Goal: Task Accomplishment & Management: Manage account settings

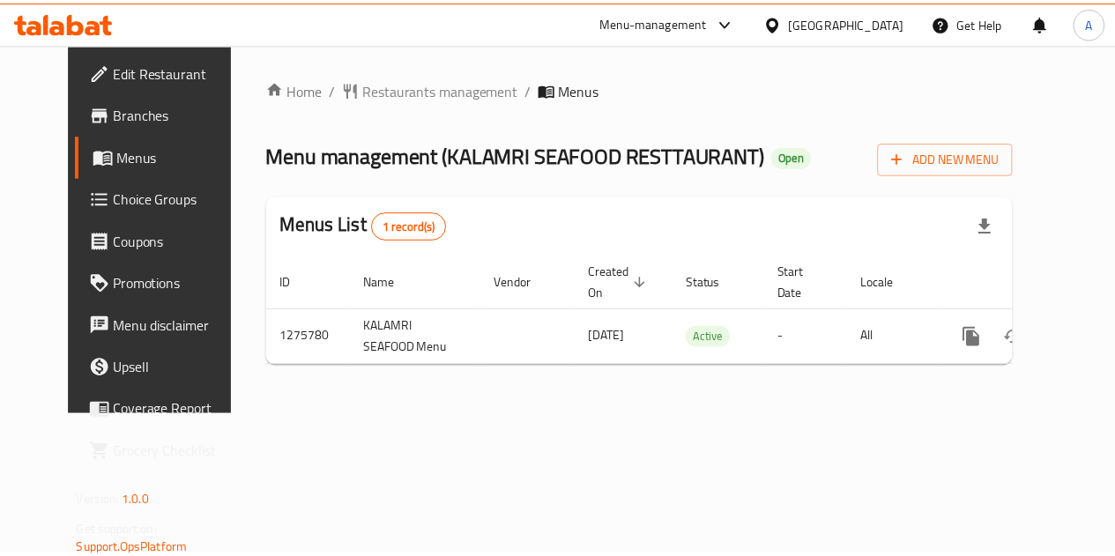
scroll to position [0, 6]
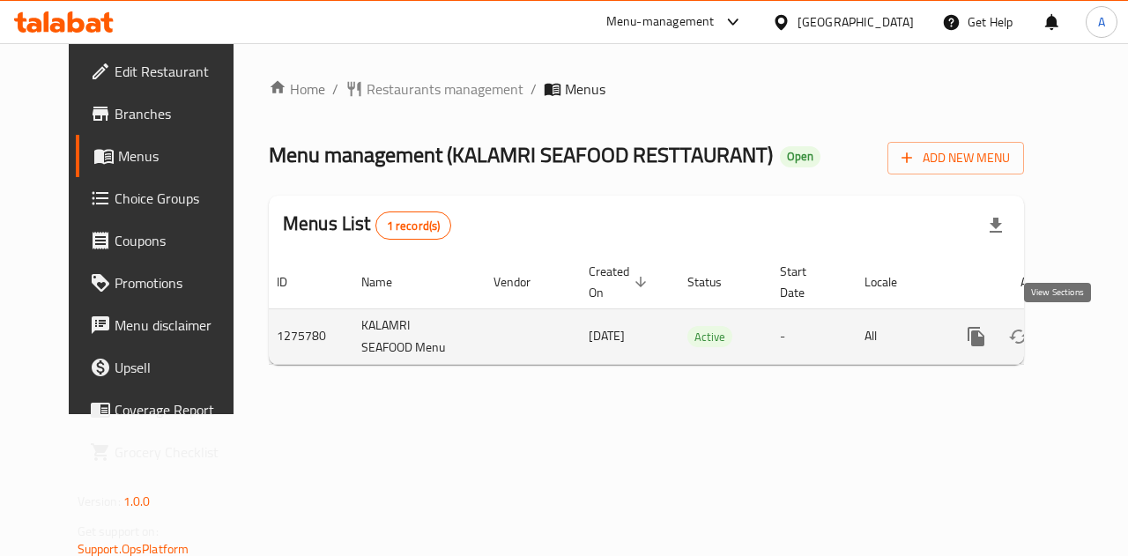
click at [1093, 338] on icon "enhanced table" at bounding box center [1103, 336] width 21 height 21
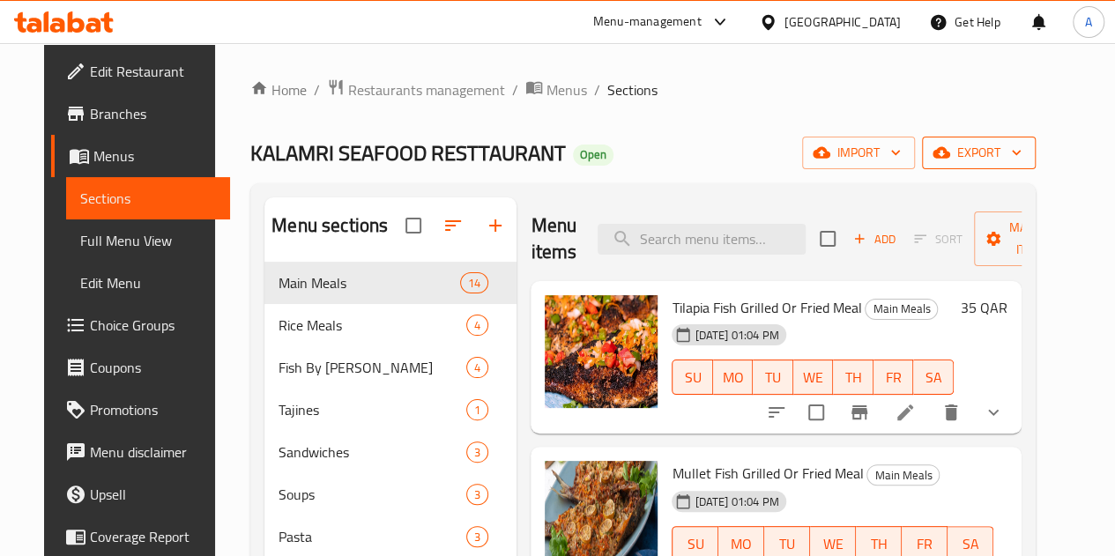
click at [1025, 153] on icon "button" at bounding box center [1017, 153] width 18 height 18
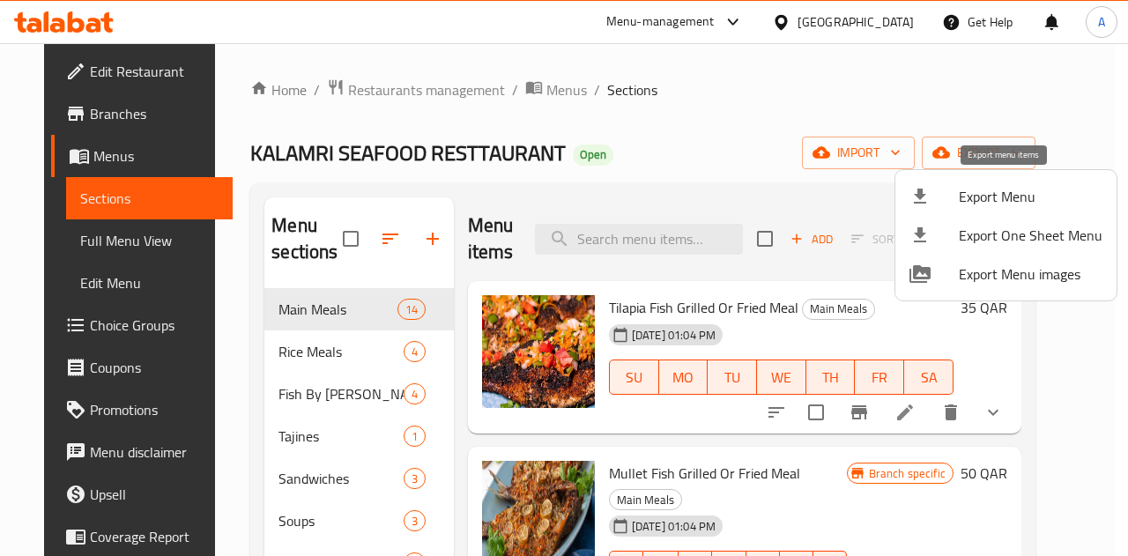
click at [1053, 192] on span "Export Menu" at bounding box center [1031, 196] width 144 height 21
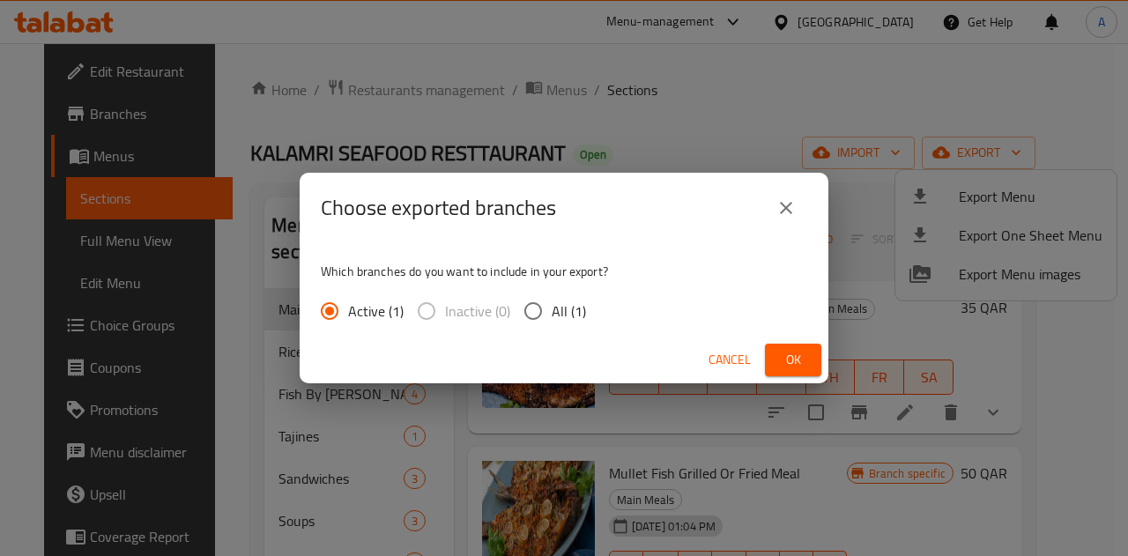
click at [790, 363] on span "Ok" at bounding box center [793, 360] width 28 height 22
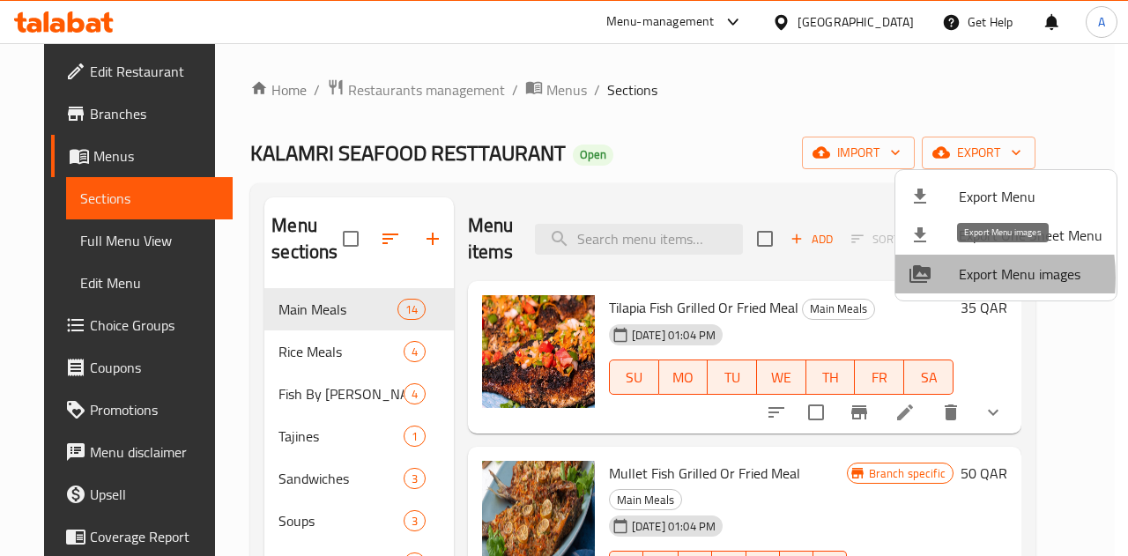
click at [933, 278] on div at bounding box center [934, 274] width 49 height 21
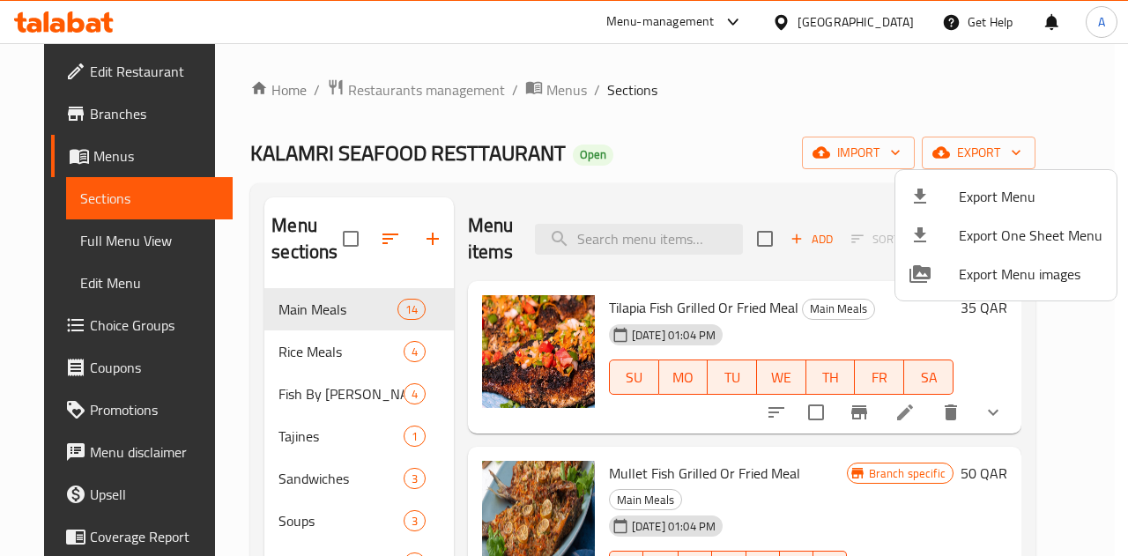
click at [386, 96] on div at bounding box center [564, 278] width 1128 height 556
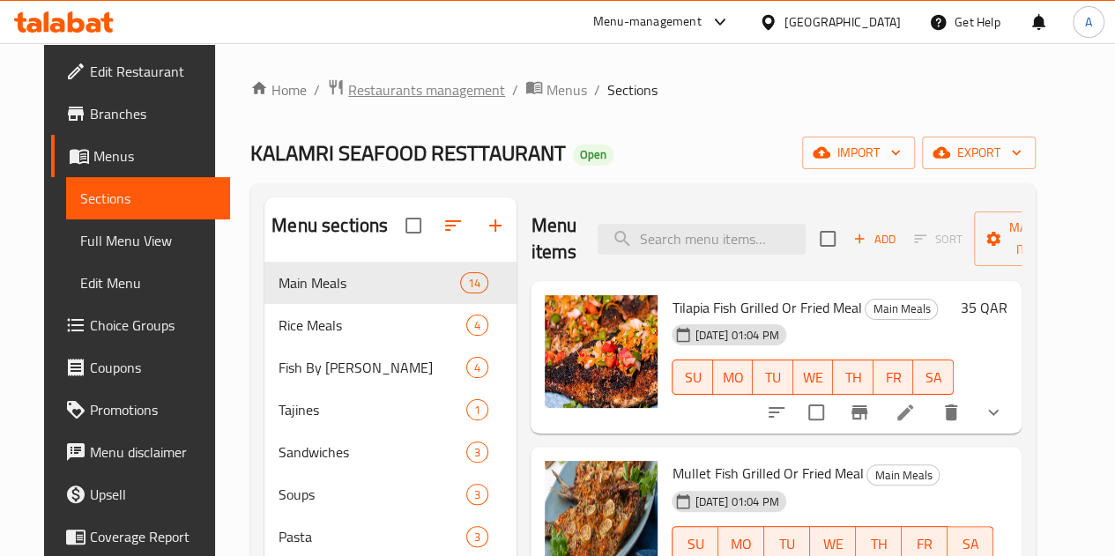
click at [388, 94] on span "Restaurants management" at bounding box center [426, 89] width 157 height 21
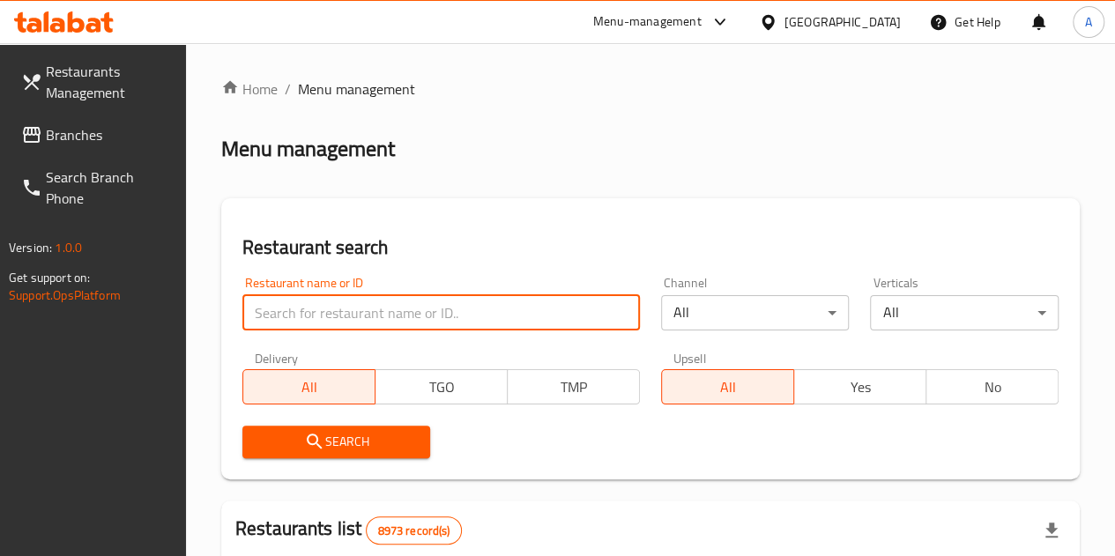
click at [367, 316] on input "search" at bounding box center [441, 312] width 398 height 35
paste input "GEWAN RESTAURANT"
type input "GEWAN RESTAURANT"
click at [372, 442] on span "Search" at bounding box center [337, 442] width 160 height 22
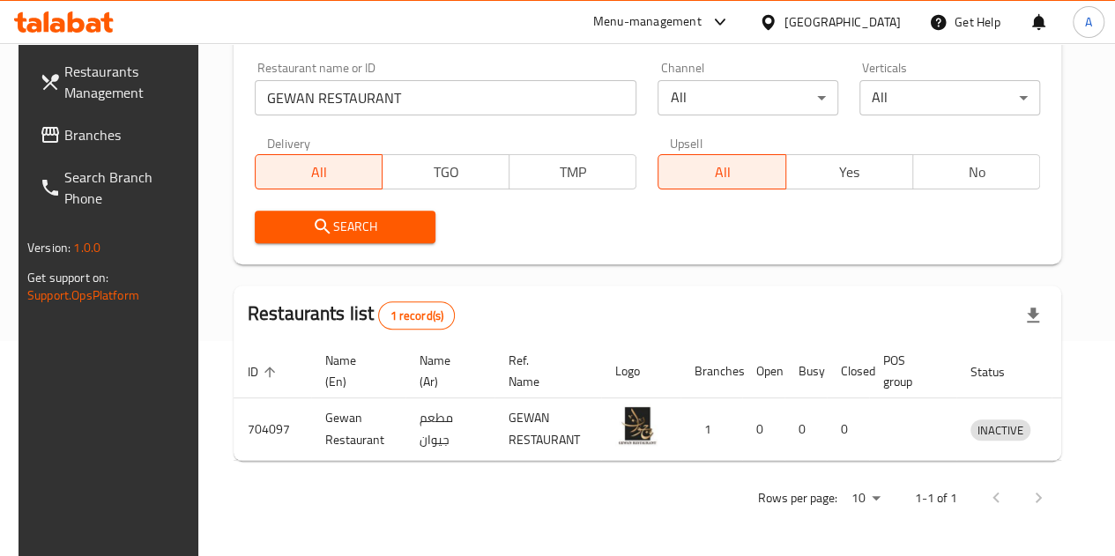
scroll to position [0, 19]
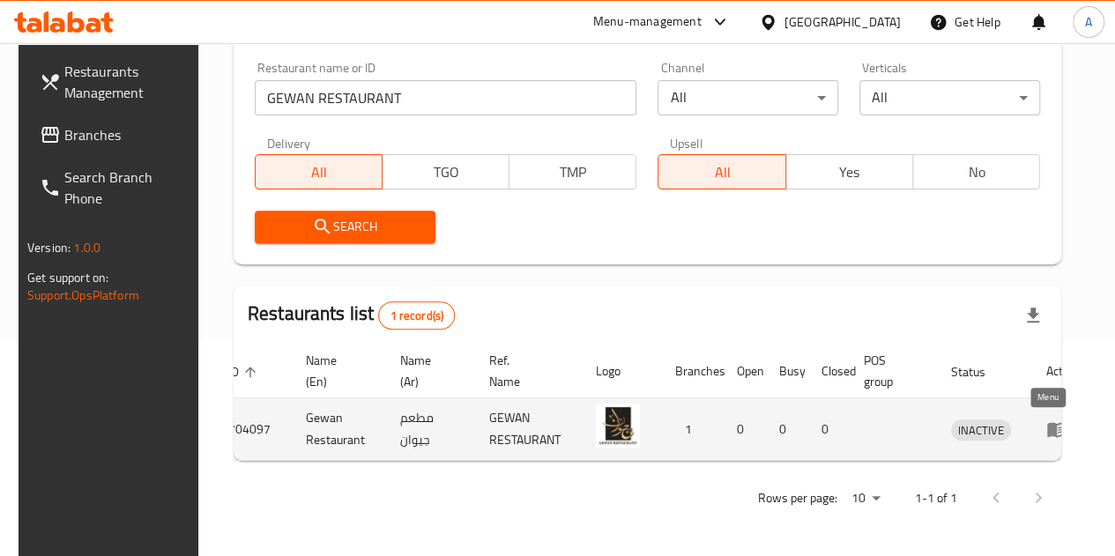
click at [1047, 423] on icon "enhanced table" at bounding box center [1056, 430] width 19 height 15
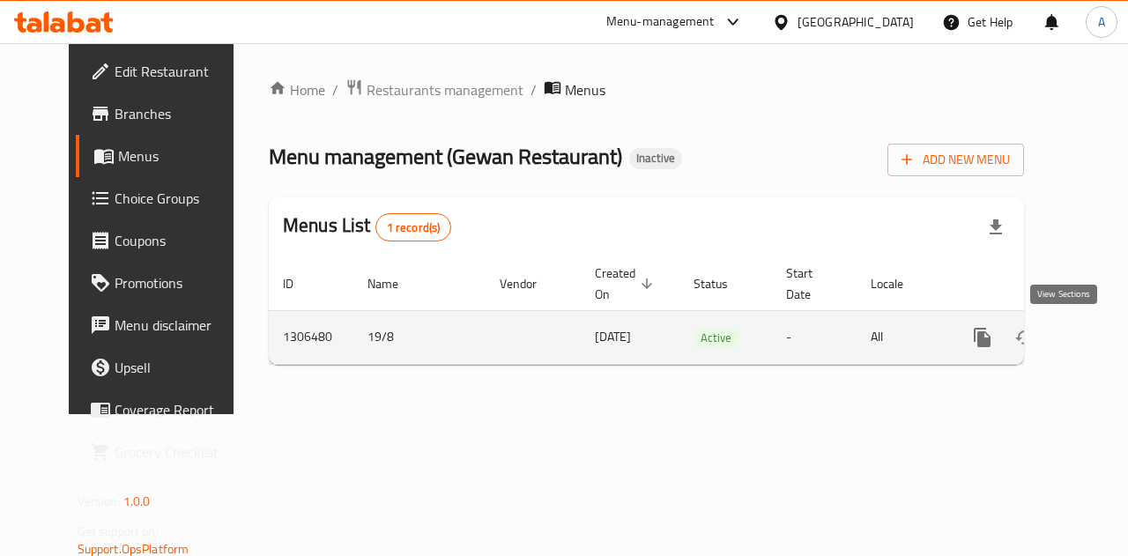
click at [1099, 336] on icon "enhanced table" at bounding box center [1109, 337] width 21 height 21
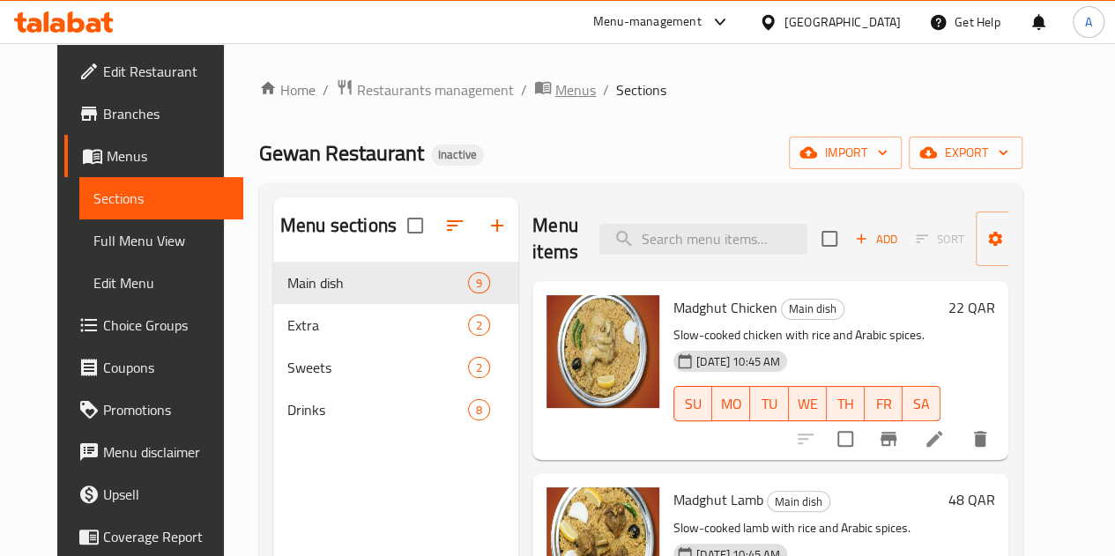
click at [555, 96] on span "Menus" at bounding box center [575, 89] width 41 height 21
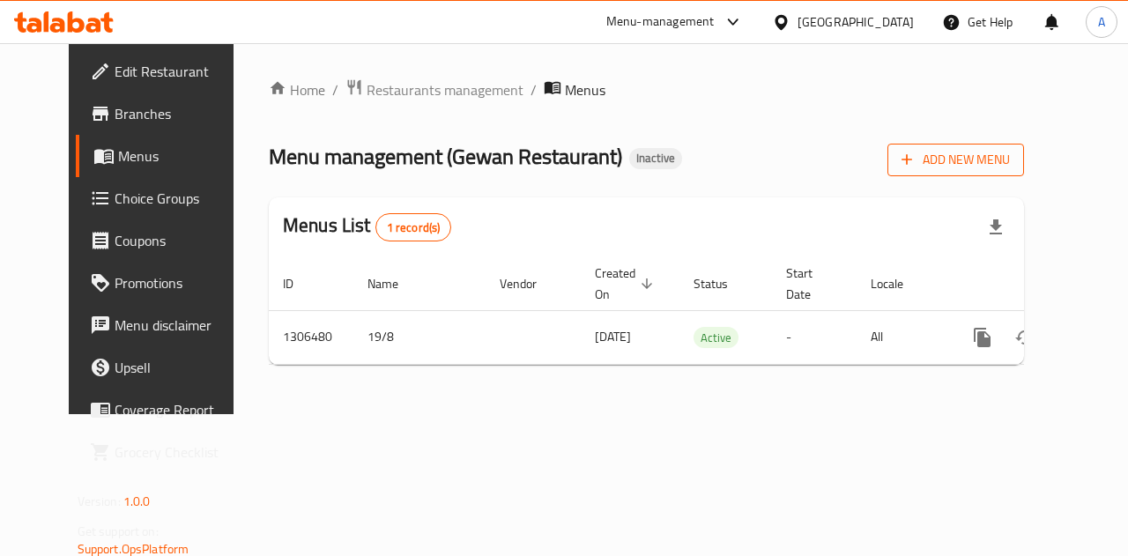
click at [998, 149] on span "Add New Menu" at bounding box center [956, 160] width 108 height 22
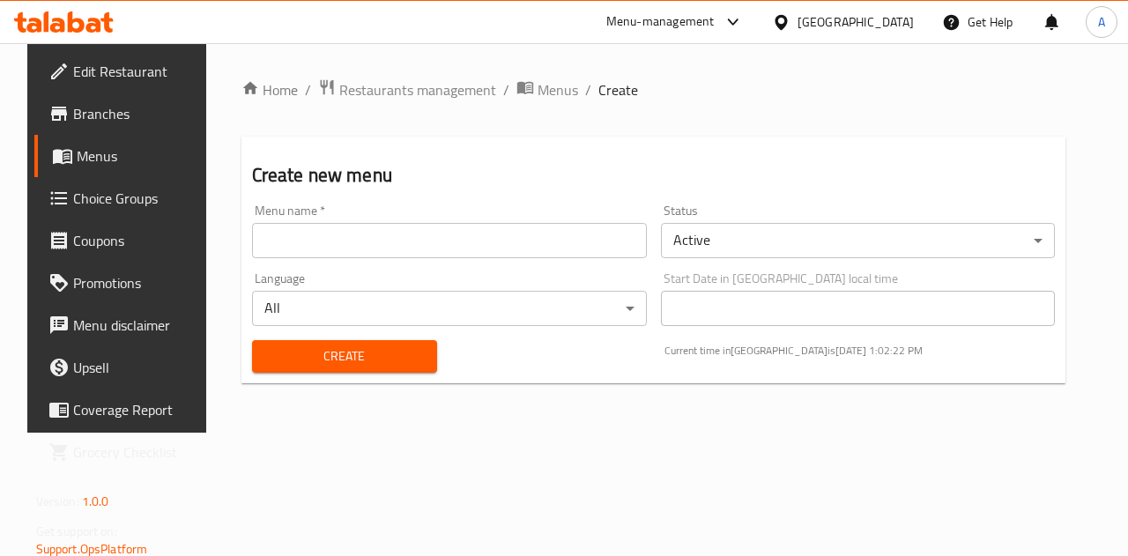
click at [356, 232] on input "text" at bounding box center [449, 240] width 395 height 35
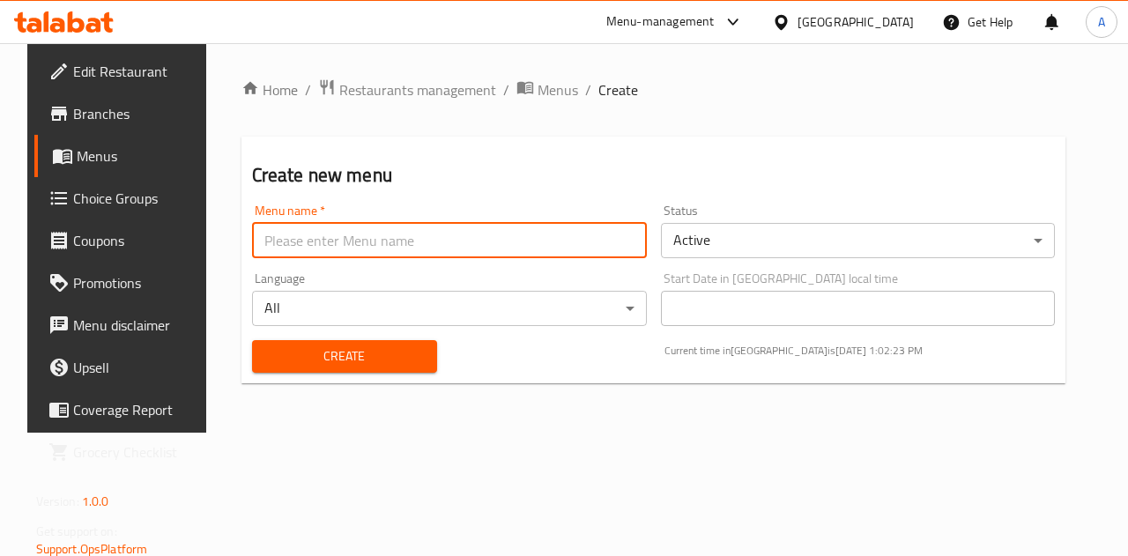
type input "A"
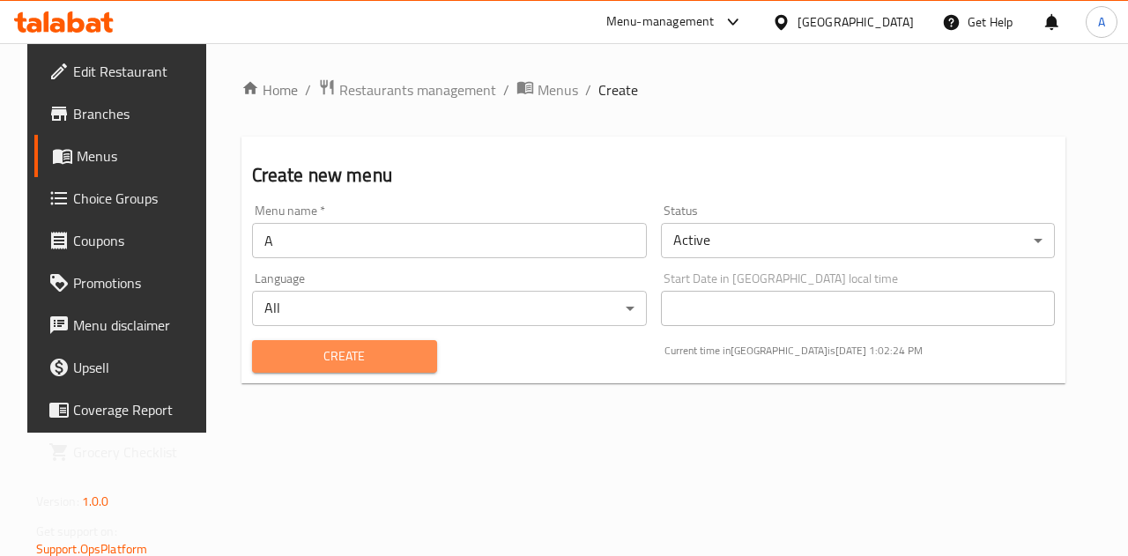
click at [351, 361] on span "Create" at bounding box center [344, 357] width 157 height 22
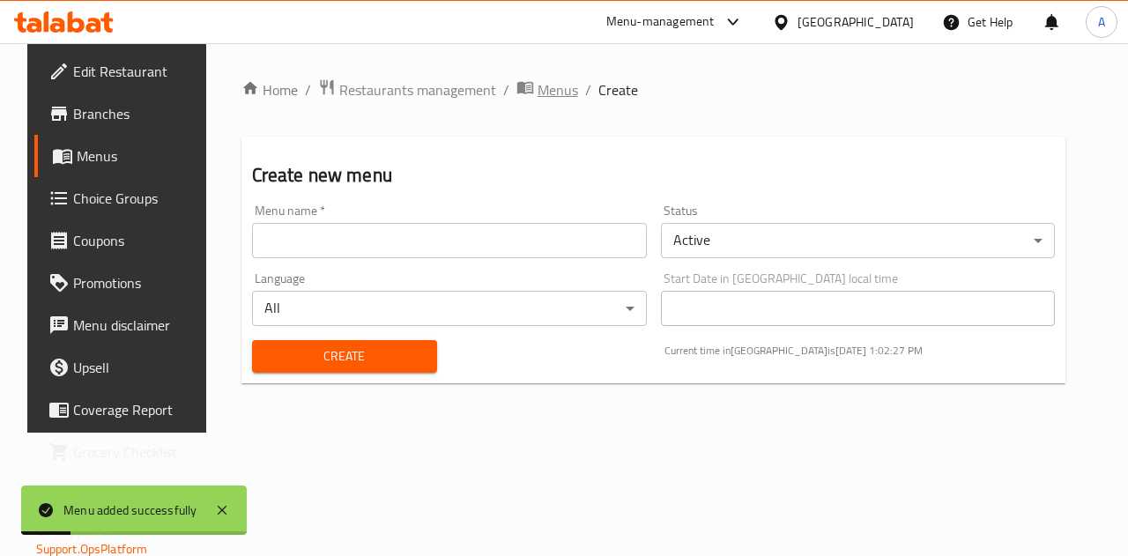
click at [544, 96] on span "Menus" at bounding box center [558, 89] width 41 height 21
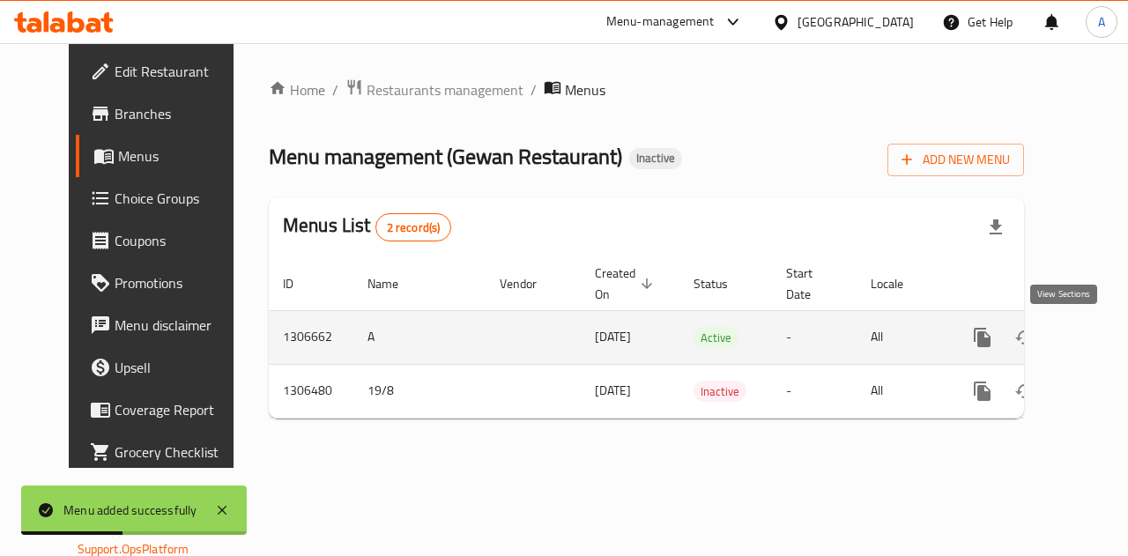
click at [1099, 337] on icon "enhanced table" at bounding box center [1109, 337] width 21 height 21
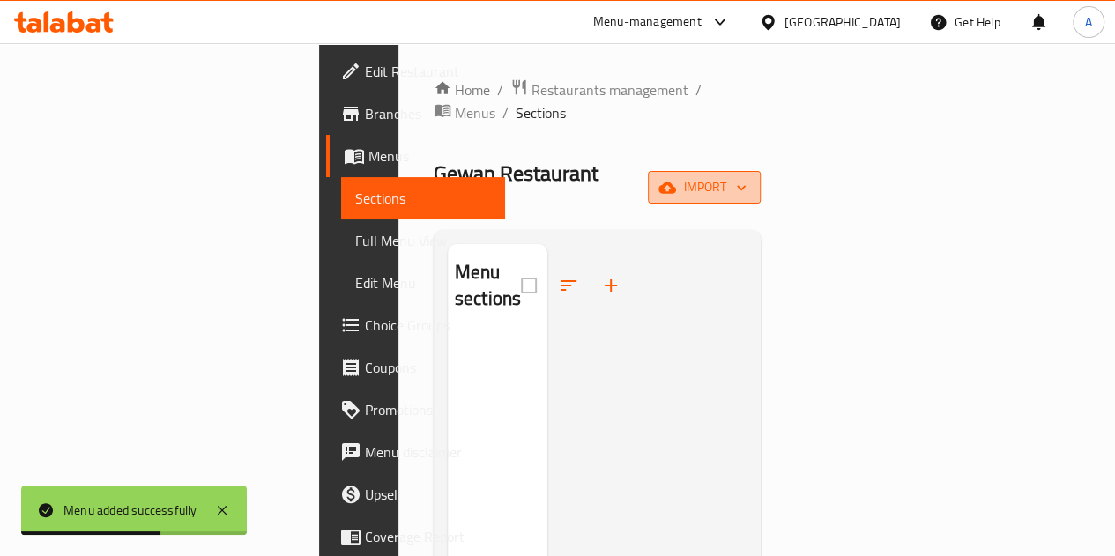
click at [747, 176] on span "import" at bounding box center [704, 187] width 85 height 22
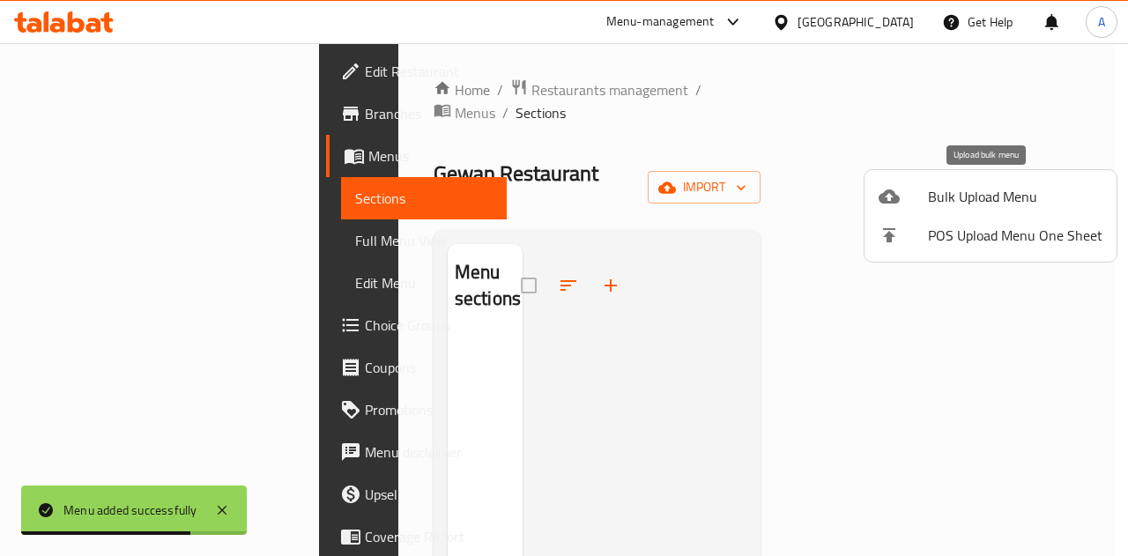
click at [983, 196] on span "Bulk Upload Menu" at bounding box center [1015, 196] width 175 height 21
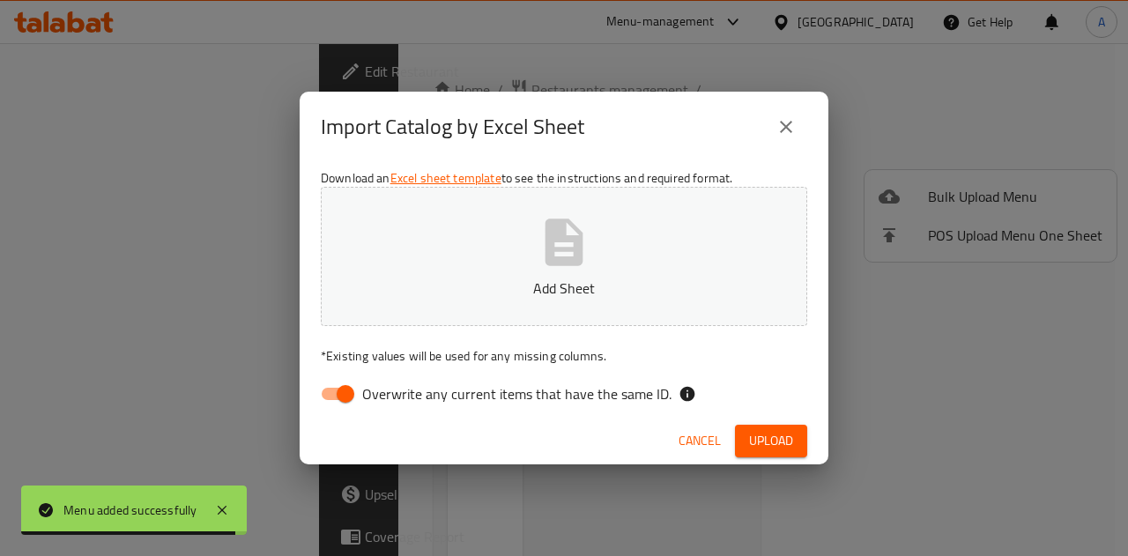
click at [558, 257] on icon "button" at bounding box center [565, 242] width 38 height 47
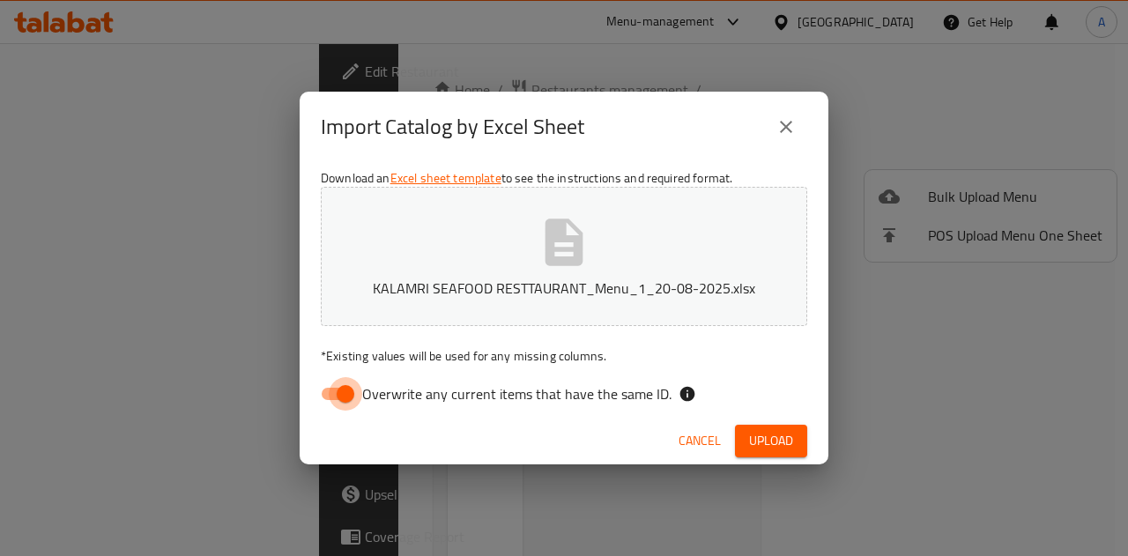
click at [344, 389] on input "Overwrite any current items that have the same ID." at bounding box center [345, 394] width 101 height 34
checkbox input "false"
click at [769, 434] on span "Upload" at bounding box center [771, 441] width 44 height 22
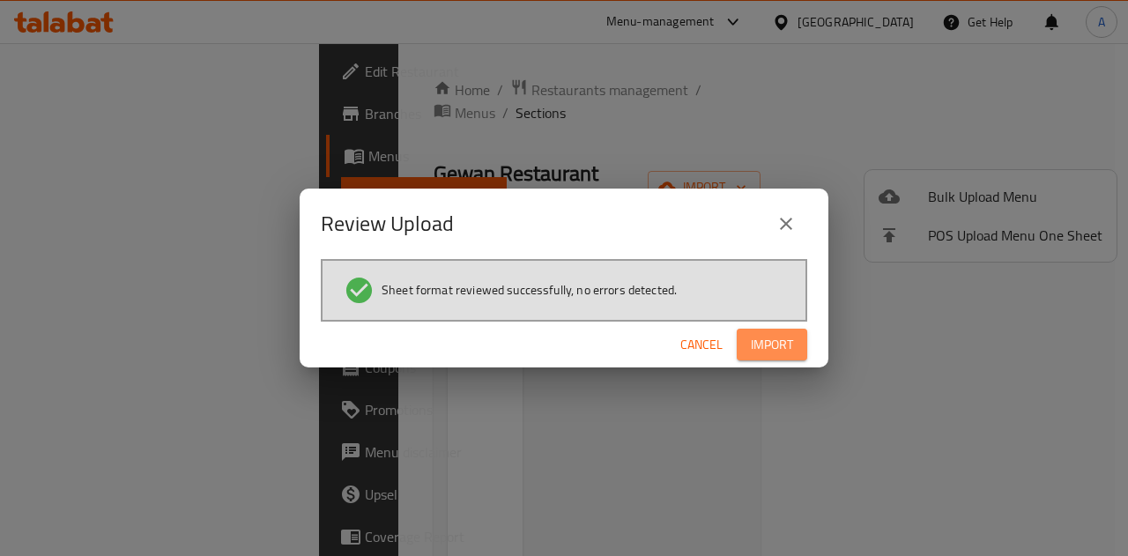
click at [792, 345] on span "Import" at bounding box center [772, 345] width 42 height 22
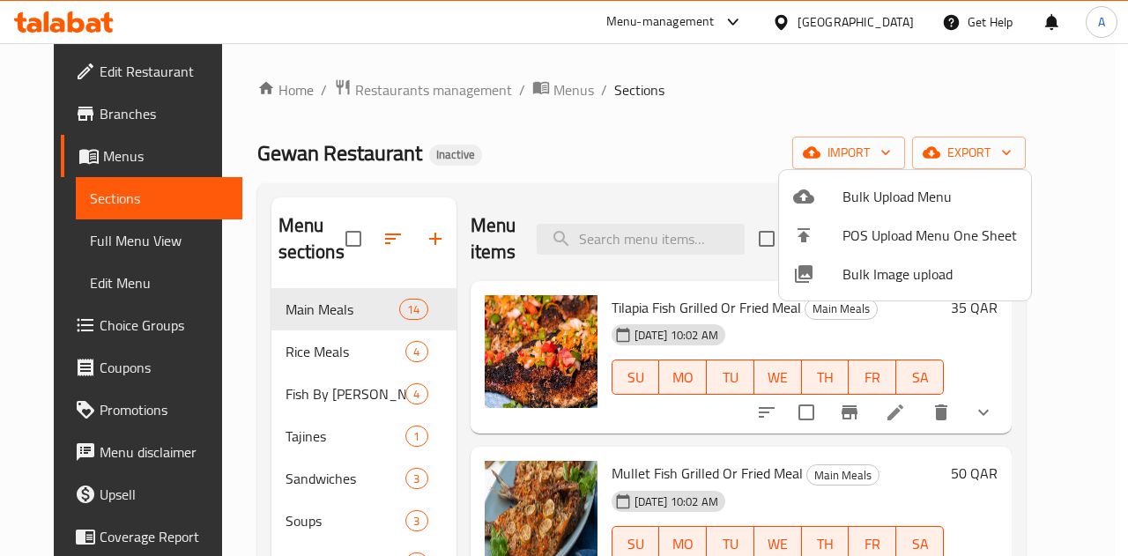
click at [536, 93] on div at bounding box center [564, 278] width 1128 height 556
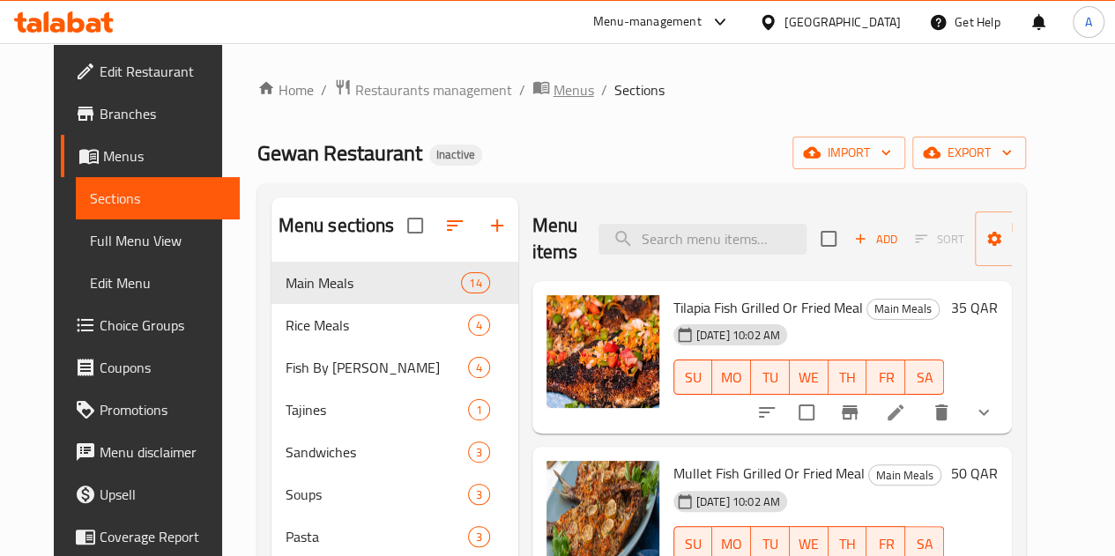
click at [554, 96] on span "Menus" at bounding box center [574, 89] width 41 height 21
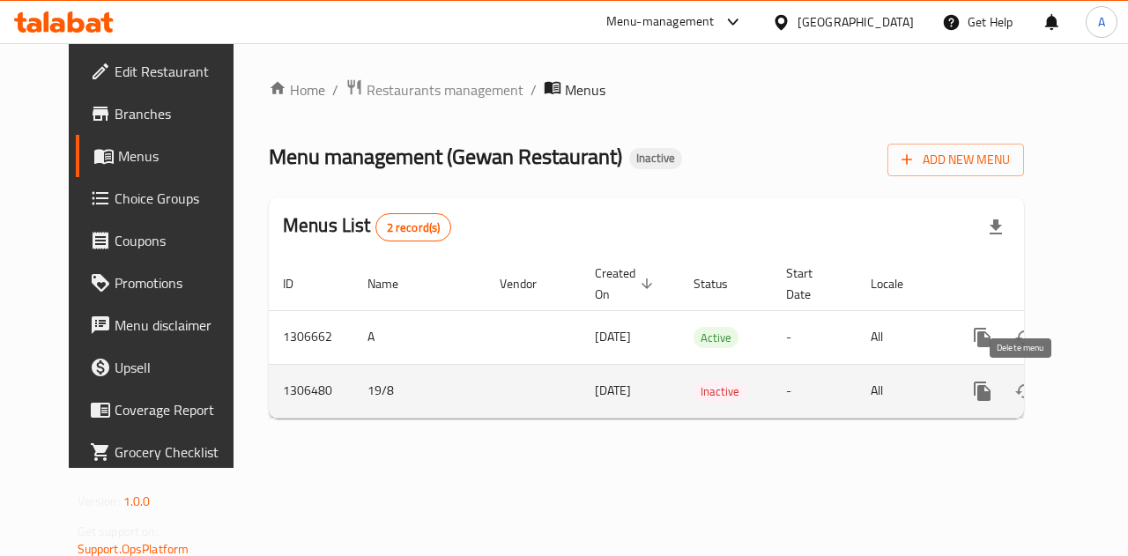
click at [1057, 396] on icon "enhanced table" at bounding box center [1067, 391] width 21 height 21
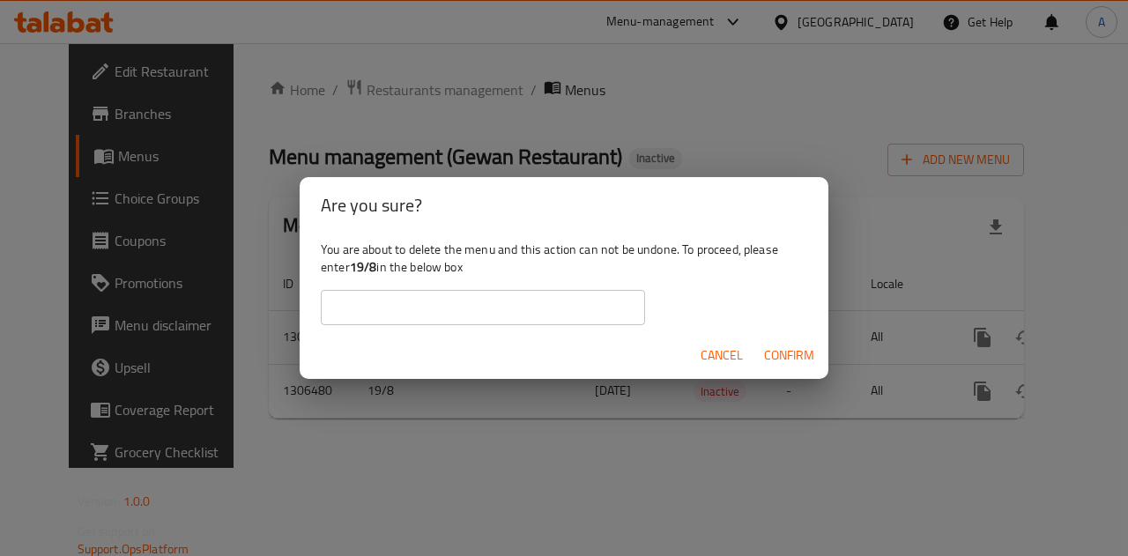
click at [490, 313] on input "text" at bounding box center [483, 307] width 324 height 35
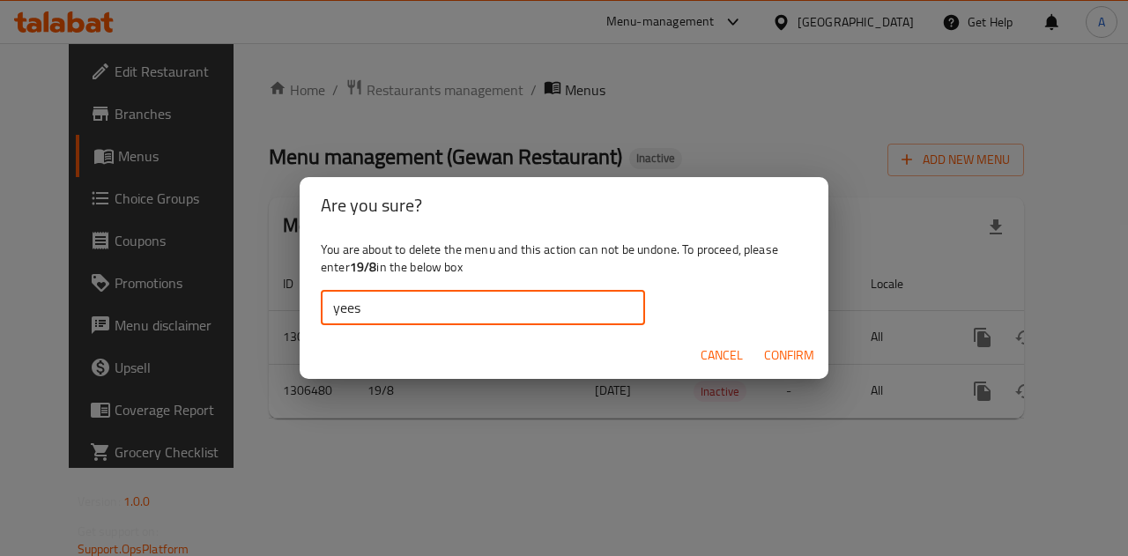
click at [790, 354] on span "Confirm" at bounding box center [789, 356] width 50 height 22
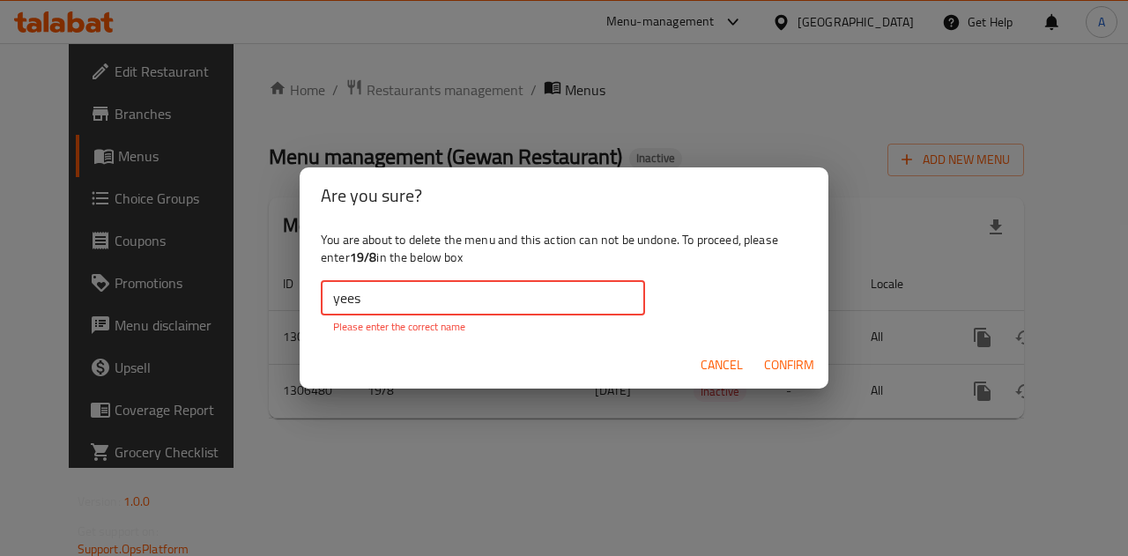
drag, startPoint x: 512, startPoint y: 302, endPoint x: 307, endPoint y: 302, distance: 205.4
click at [307, 302] on div "You are about to delete the menu and this action can not be undone. To proceed,…" at bounding box center [564, 283] width 529 height 118
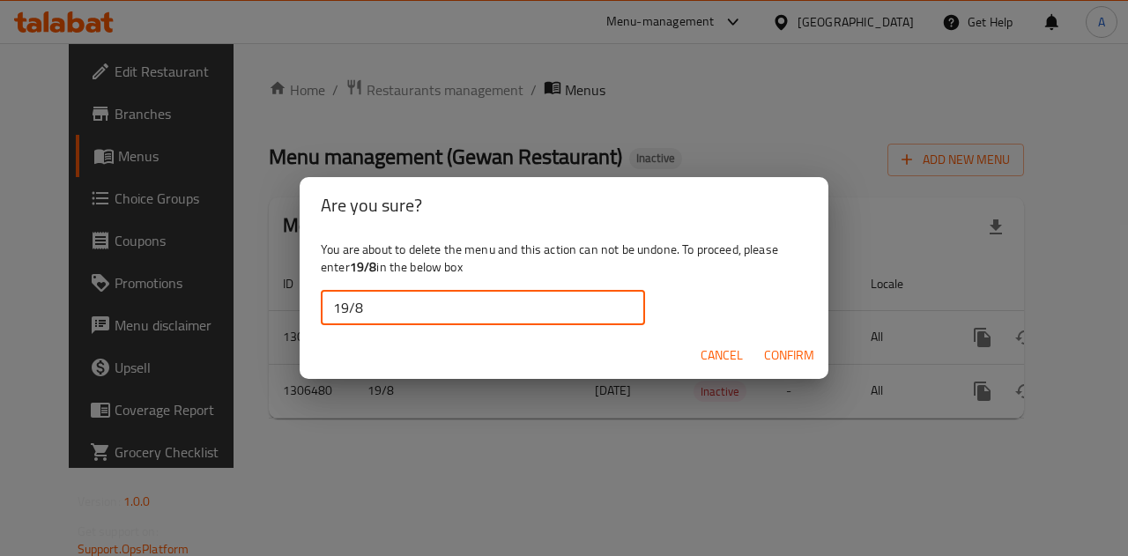
type input "19/8"
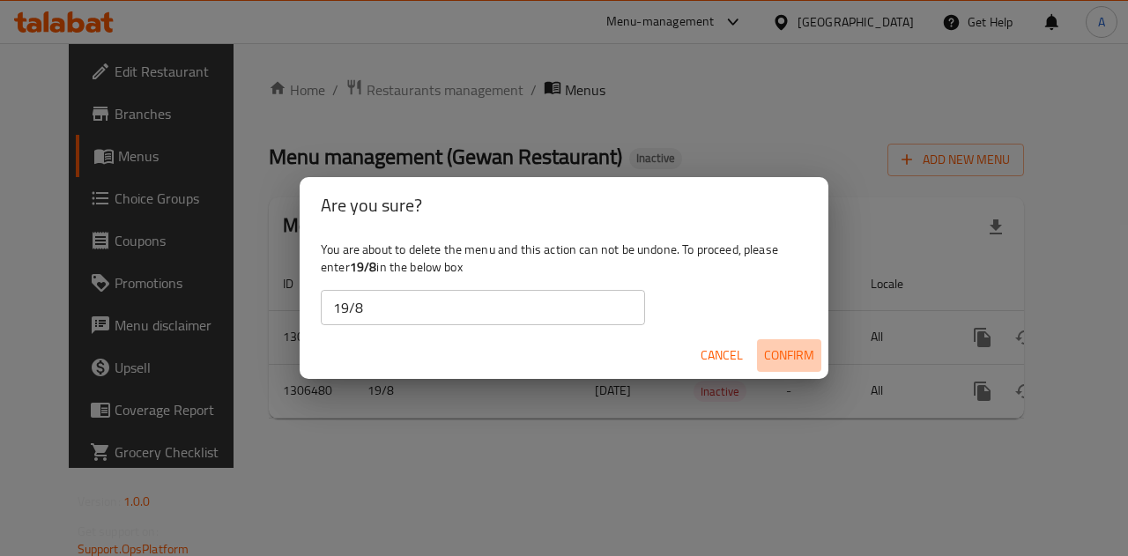
click at [786, 347] on span "Confirm" at bounding box center [789, 356] width 50 height 22
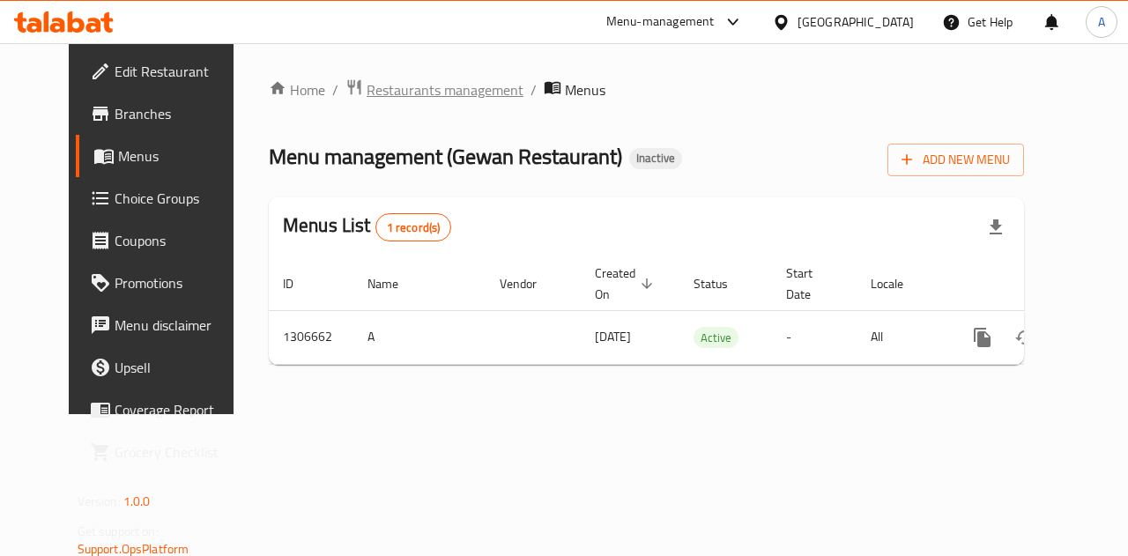
click at [367, 86] on span "Restaurants management" at bounding box center [445, 89] width 157 height 21
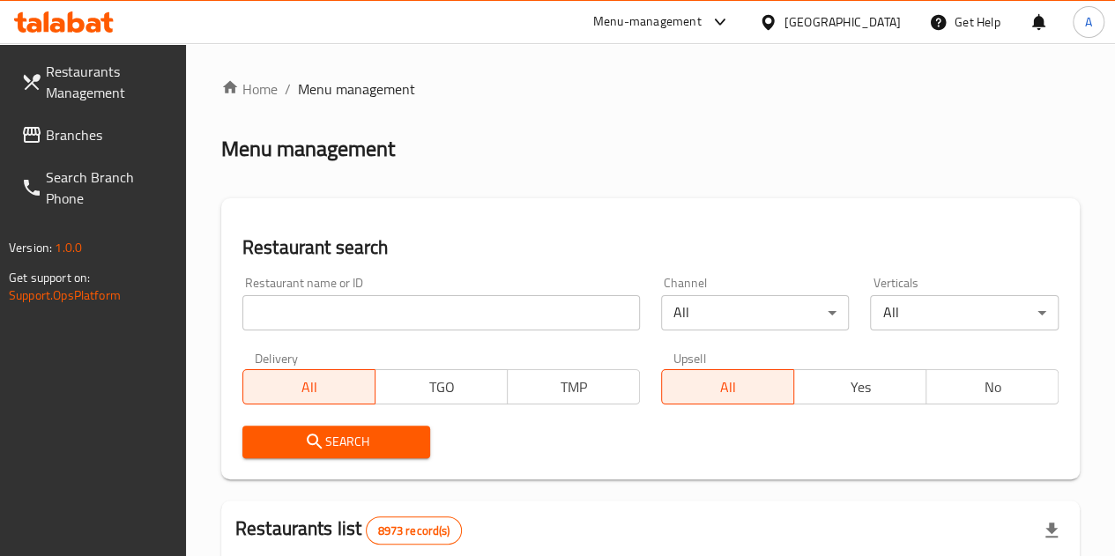
click at [342, 309] on input "search" at bounding box center [441, 312] width 398 height 35
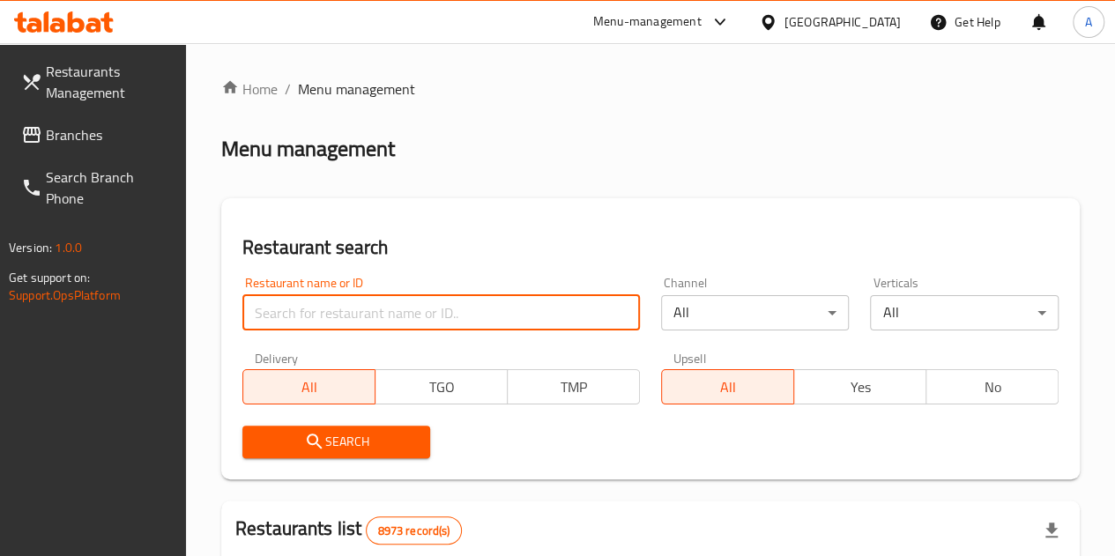
paste input "HAL Al Dar restaurant"
type input "HAL Al Dar restaurant"
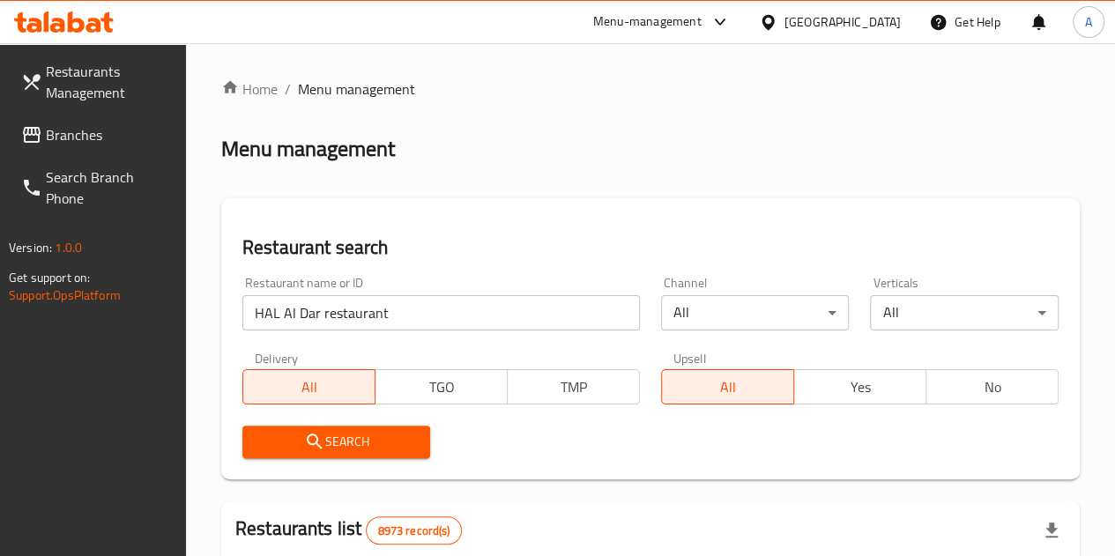
click at [379, 436] on span "Search" at bounding box center [337, 442] width 160 height 22
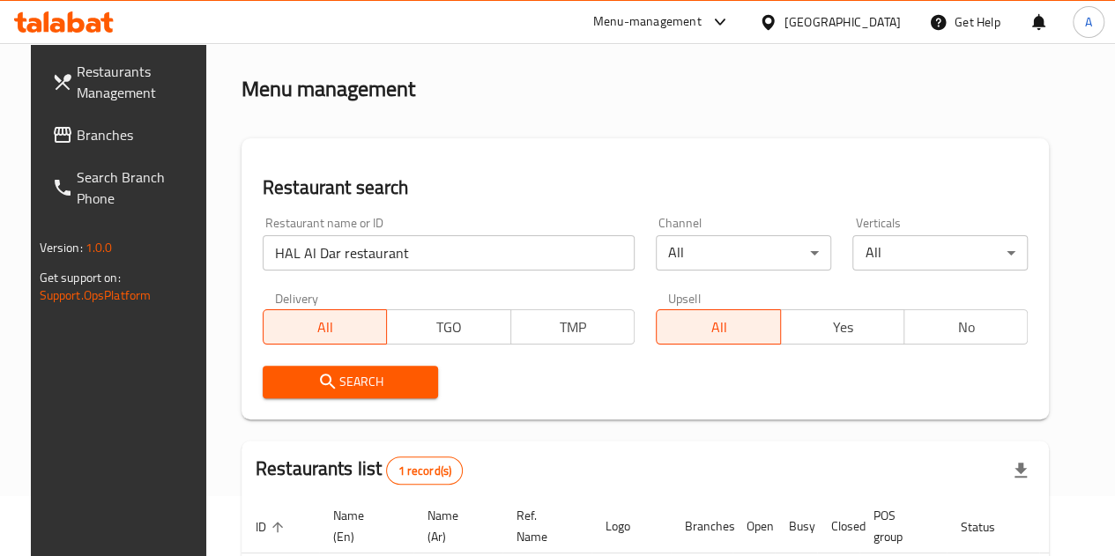
scroll to position [215, 0]
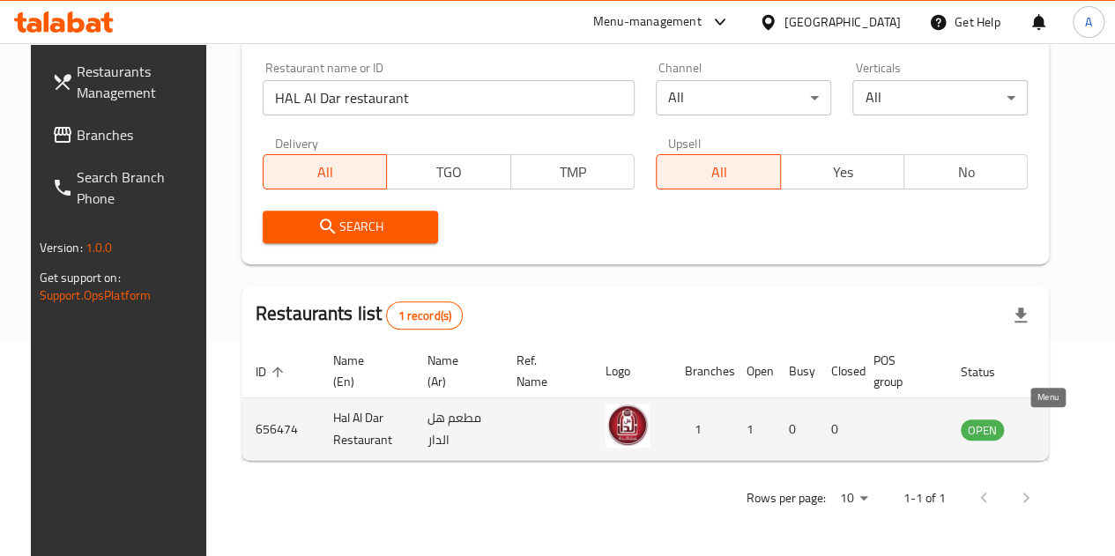
click at [1054, 427] on icon "enhanced table" at bounding box center [1063, 430] width 19 height 15
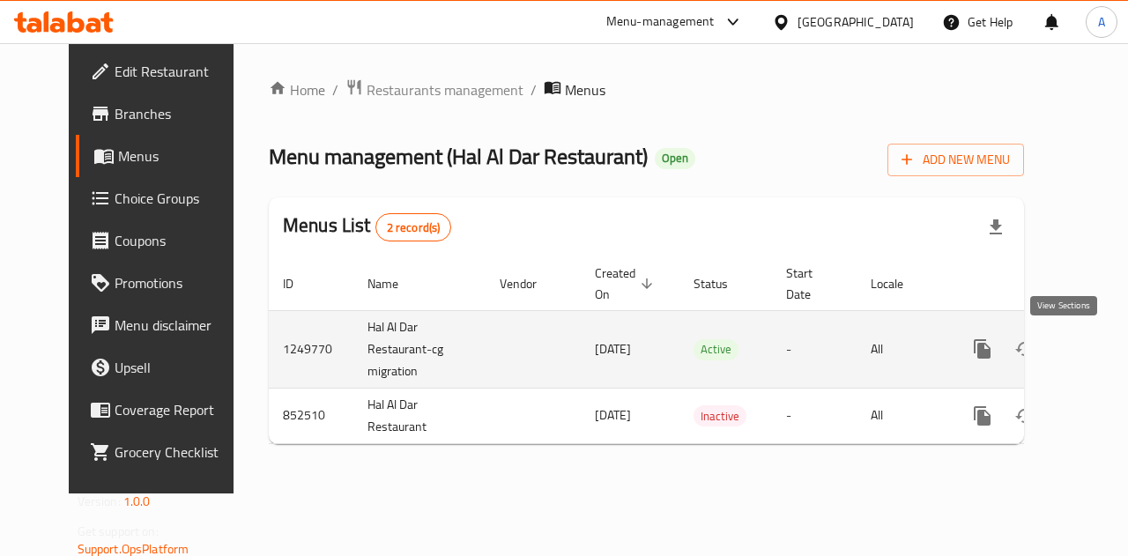
click at [1099, 356] on icon "enhanced table" at bounding box center [1109, 349] width 21 height 21
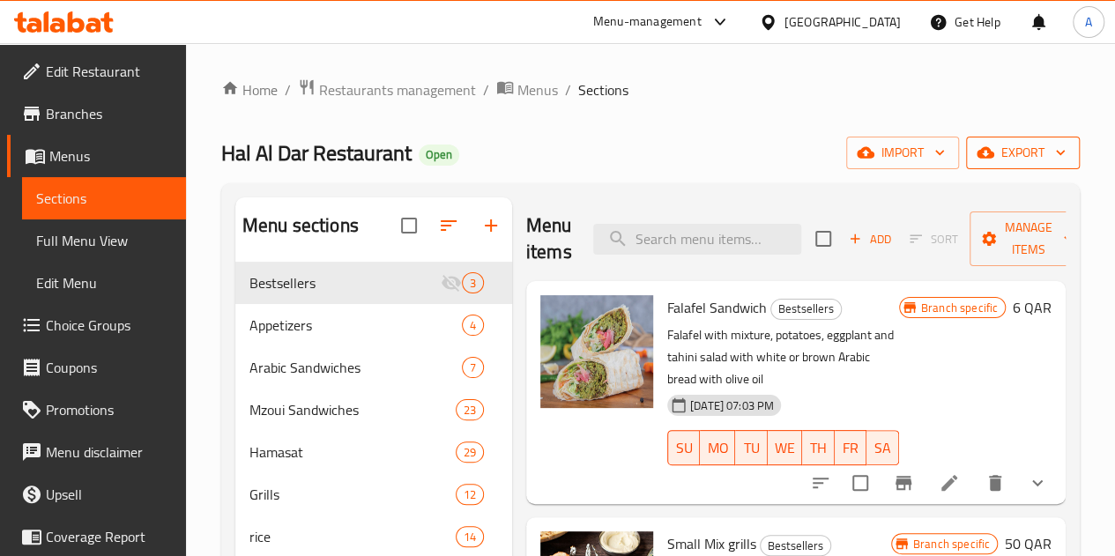
click at [1009, 154] on span "export" at bounding box center [1023, 153] width 86 height 22
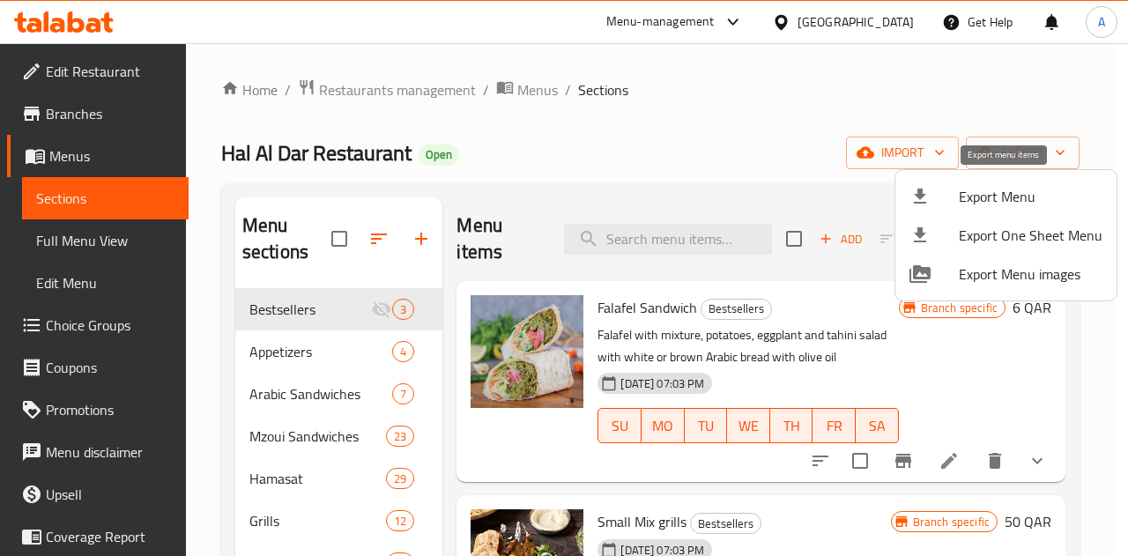
click at [1017, 197] on span "Export Menu" at bounding box center [1031, 196] width 144 height 21
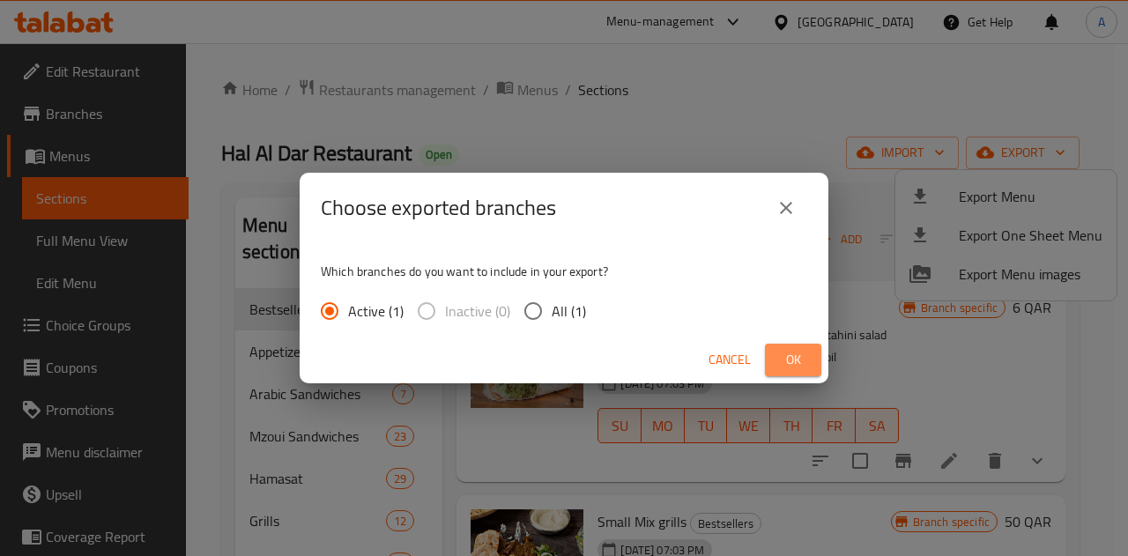
click at [778, 357] on button "Ok" at bounding box center [793, 360] width 56 height 33
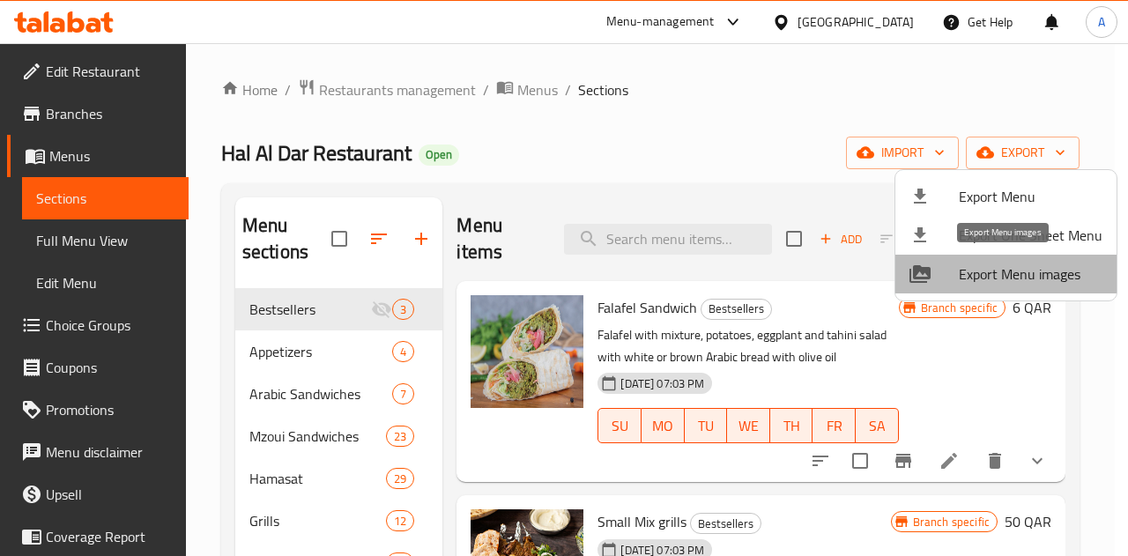
click at [1024, 278] on span "Export Menu images" at bounding box center [1031, 274] width 144 height 21
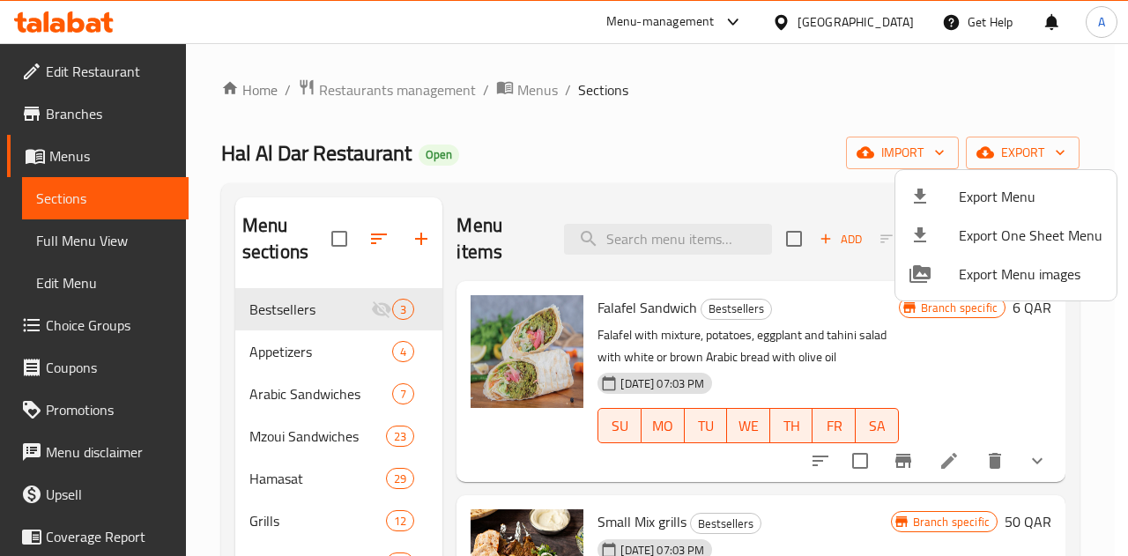
click at [676, 180] on div at bounding box center [564, 278] width 1128 height 556
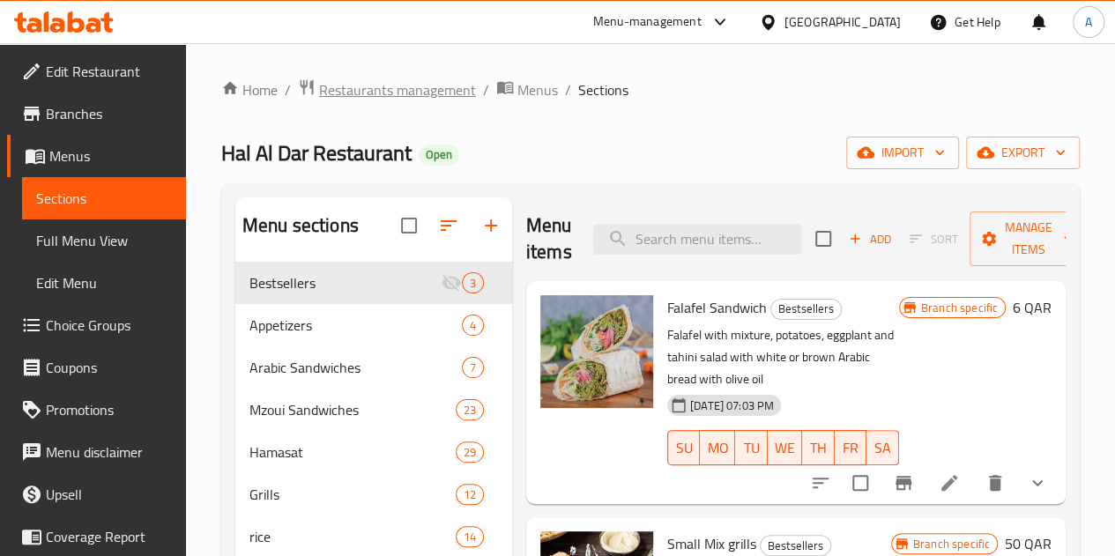
click at [413, 100] on span "Restaurants management" at bounding box center [397, 89] width 157 height 21
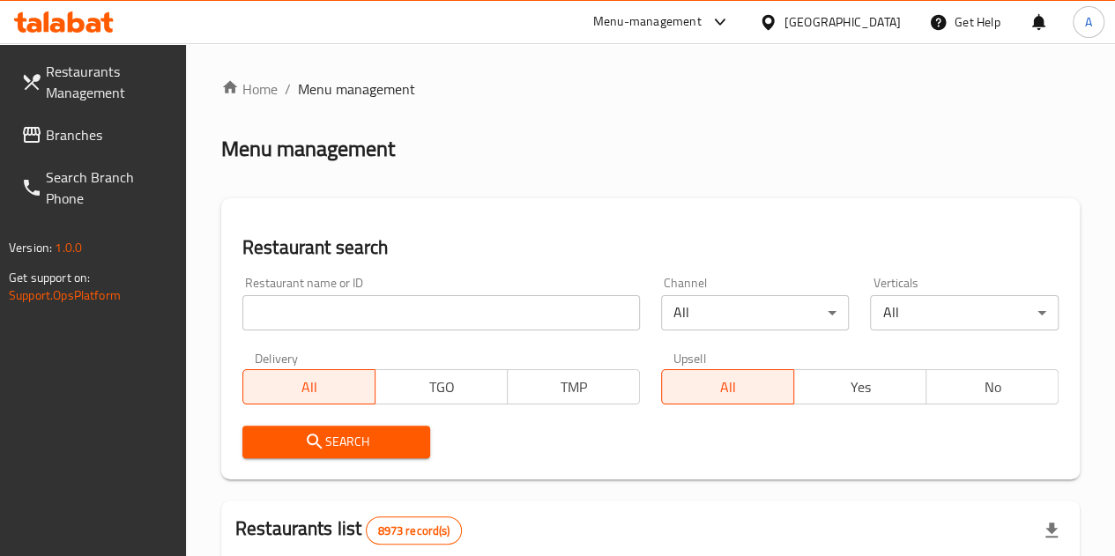
click at [391, 306] on input "search" at bounding box center [441, 312] width 398 height 35
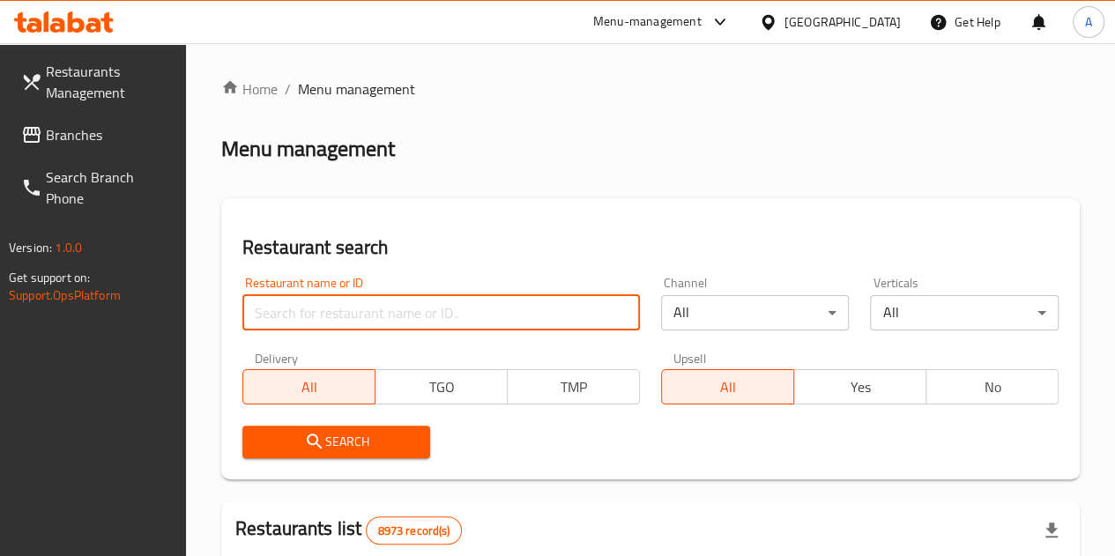
paste input "AlDar Restaurant"
type input "AlDar Restaurant"
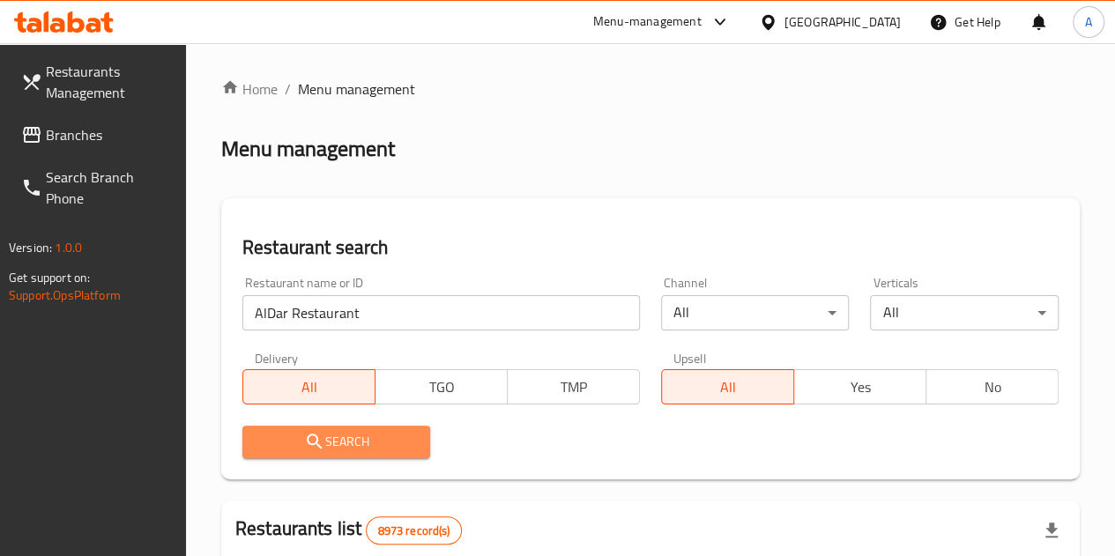
click at [382, 438] on span "Search" at bounding box center [337, 442] width 160 height 22
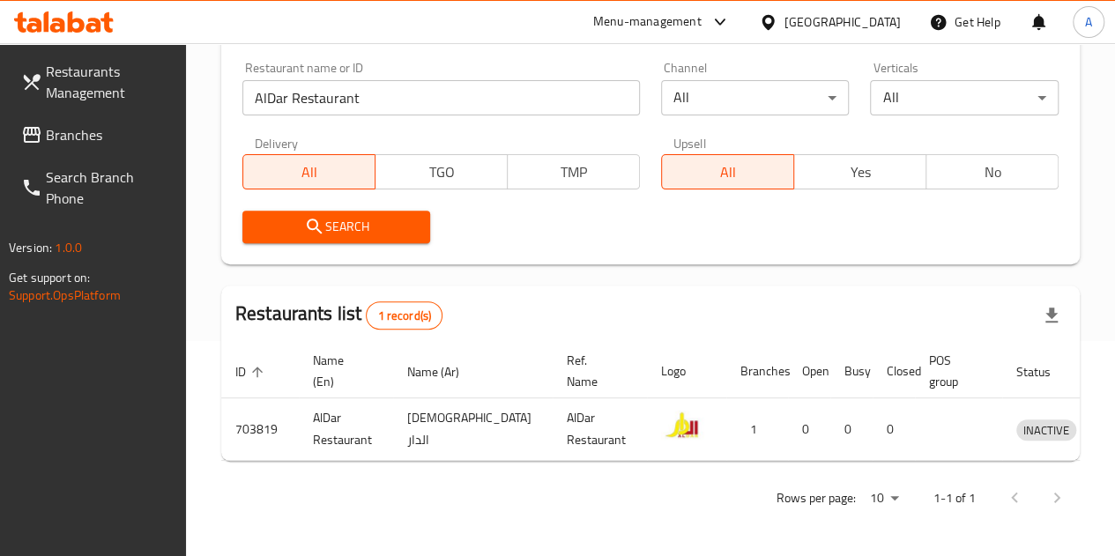
scroll to position [0, 5]
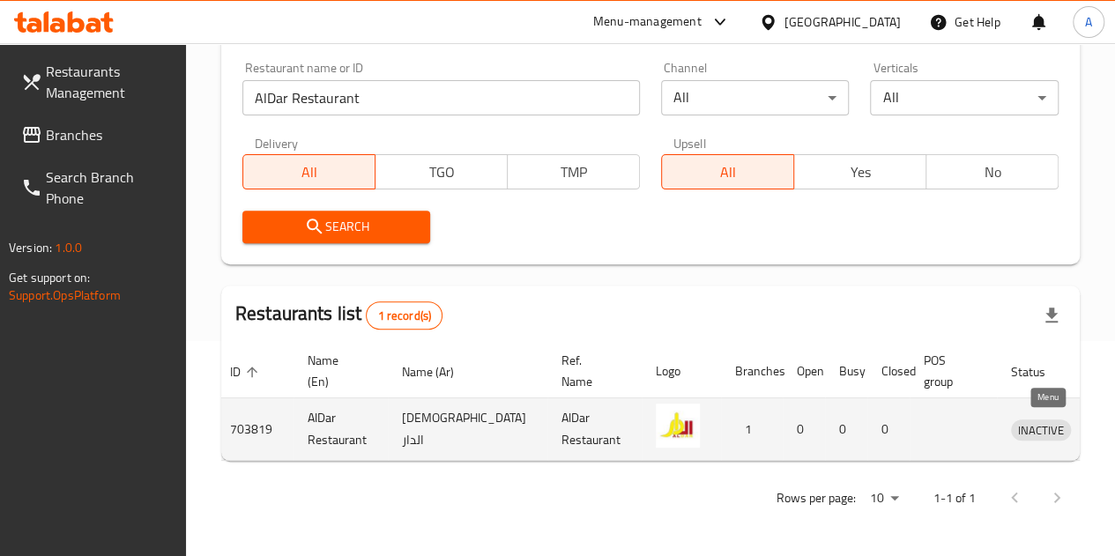
click at [1106, 419] on icon "enhanced table" at bounding box center [1116, 429] width 21 height 21
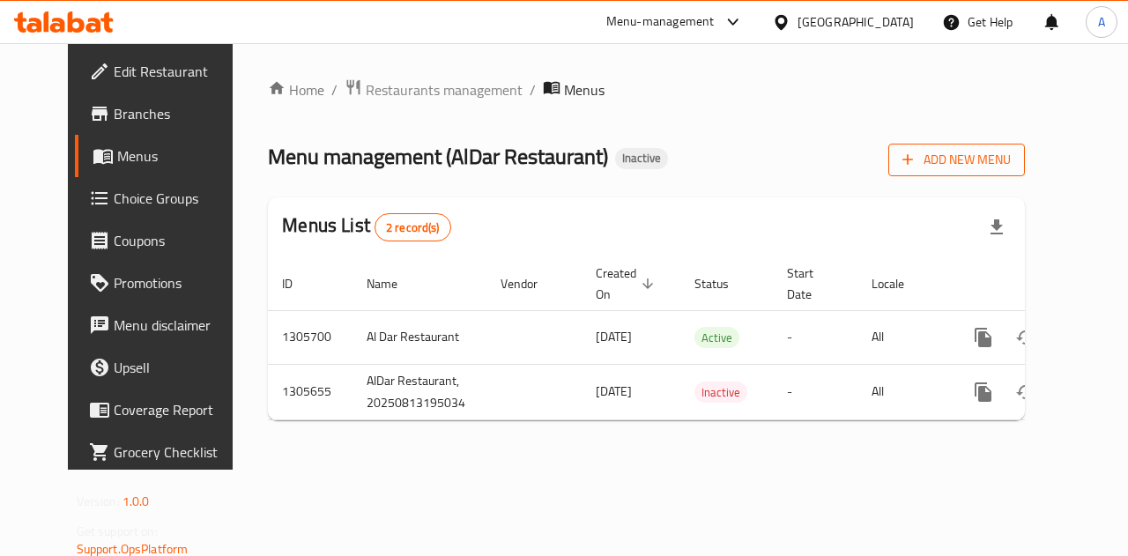
click at [917, 164] on icon "button" at bounding box center [908, 160] width 18 height 18
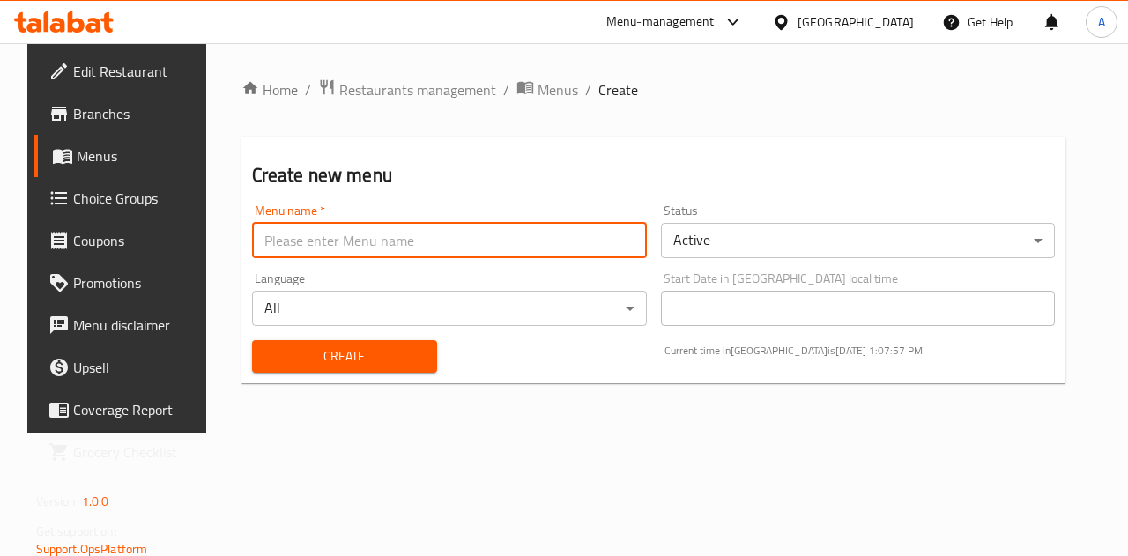
click at [445, 240] on input "text" at bounding box center [449, 240] width 395 height 35
type input "A"
click at [357, 371] on button "Create" at bounding box center [344, 356] width 185 height 33
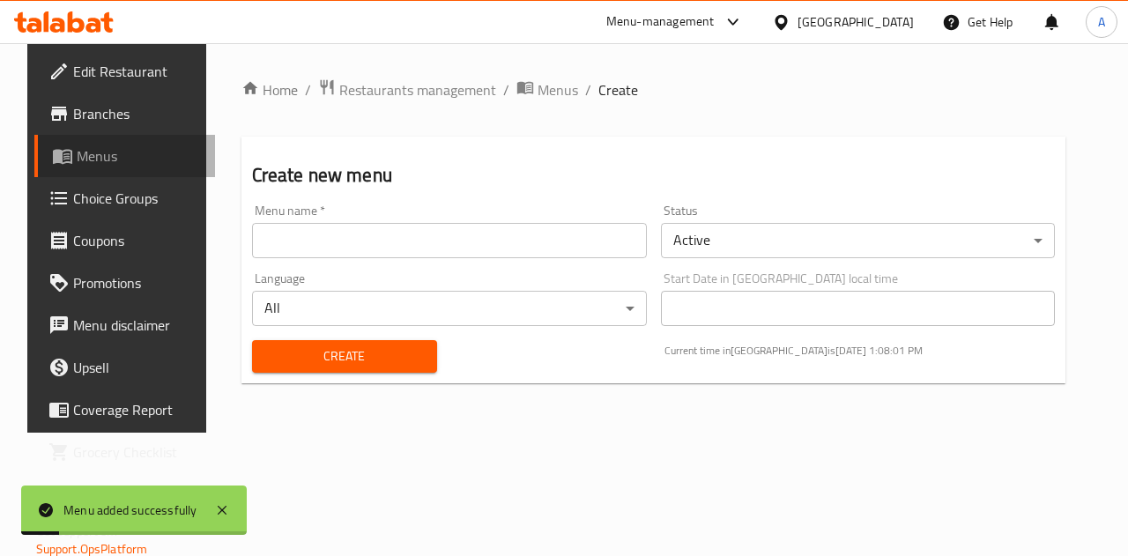
click at [91, 163] on span "Menus" at bounding box center [139, 155] width 125 height 21
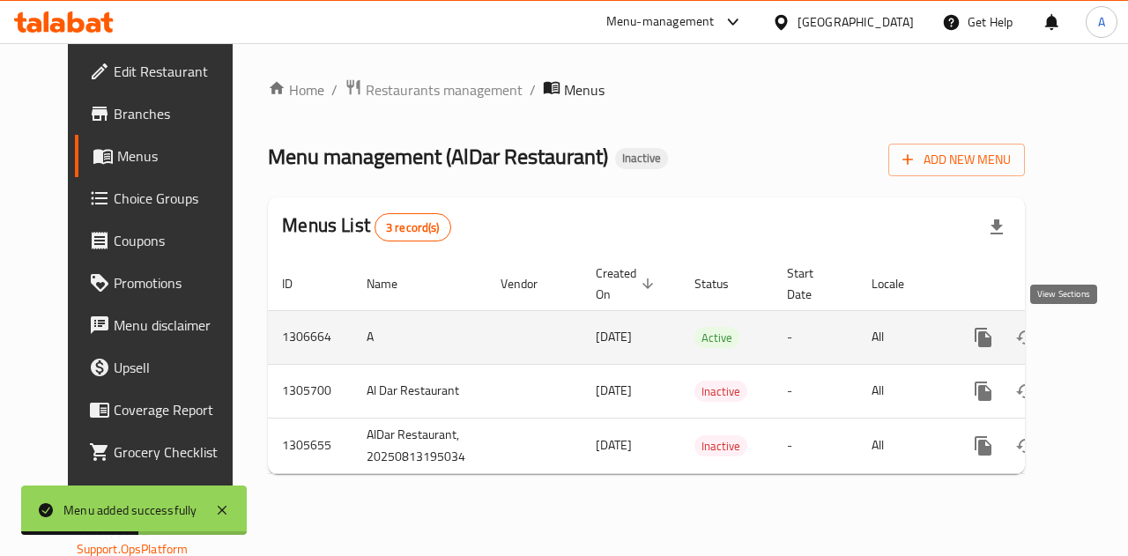
click at [1090, 330] on link "enhanced table" at bounding box center [1111, 337] width 42 height 42
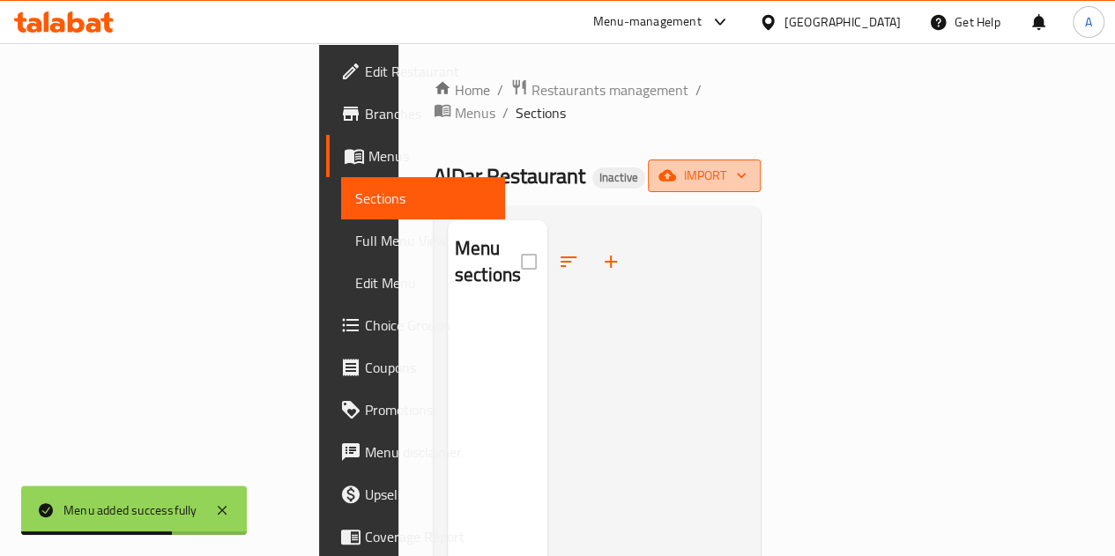
click at [747, 165] on span "import" at bounding box center [704, 176] width 85 height 22
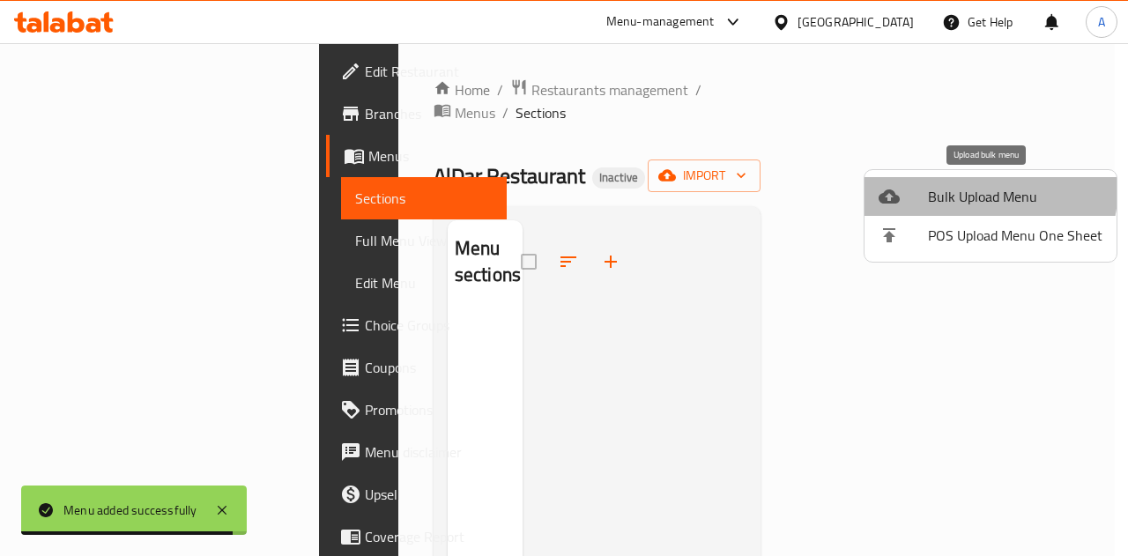
click at [951, 186] on span "Bulk Upload Menu" at bounding box center [1015, 196] width 175 height 21
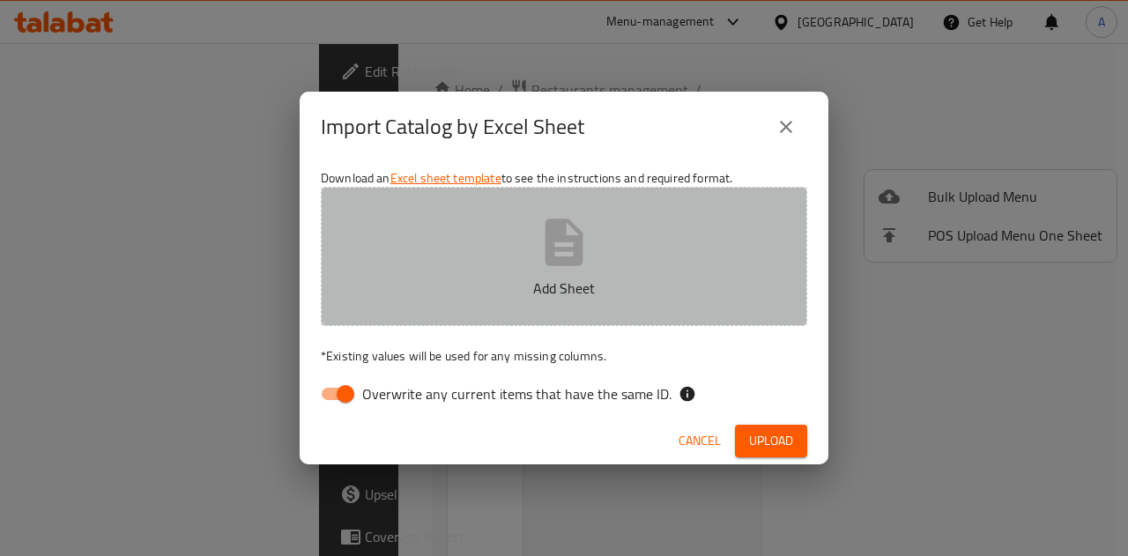
click at [538, 230] on icon "button" at bounding box center [564, 242] width 56 height 56
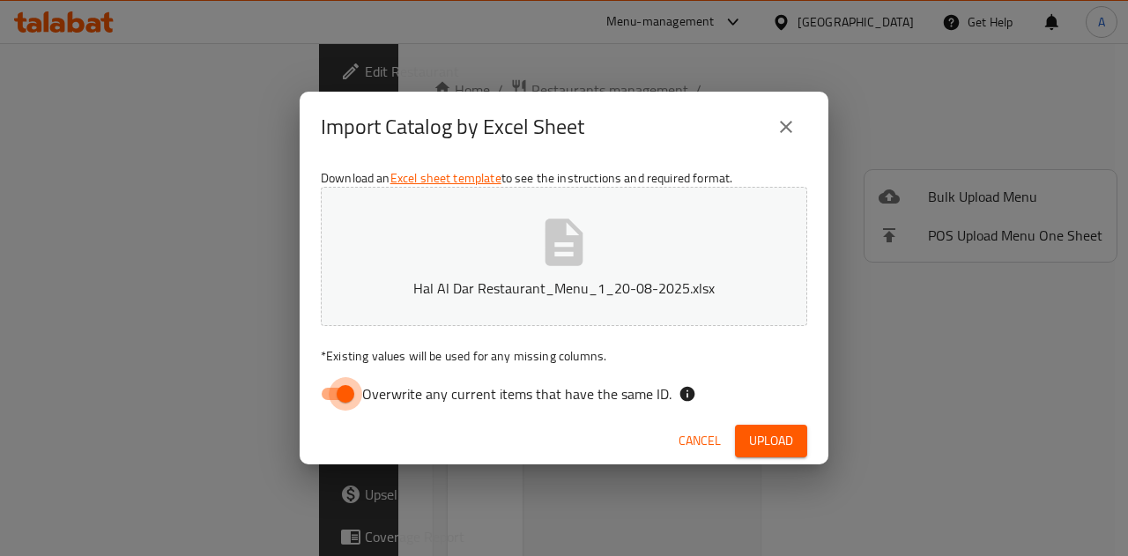
click at [347, 383] on input "Overwrite any current items that have the same ID." at bounding box center [345, 394] width 101 height 34
checkbox input "false"
click at [771, 437] on span "Upload" at bounding box center [771, 441] width 44 height 22
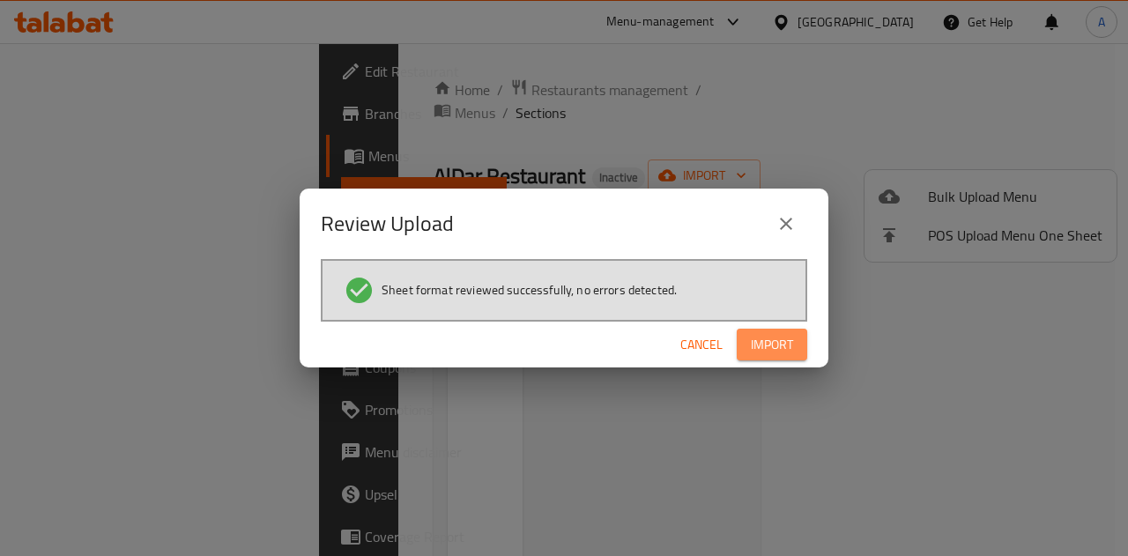
click at [781, 343] on span "Import" at bounding box center [772, 345] width 42 height 22
click at [769, 341] on span "Import" at bounding box center [772, 345] width 42 height 22
click at [798, 225] on button "close" at bounding box center [786, 224] width 42 height 42
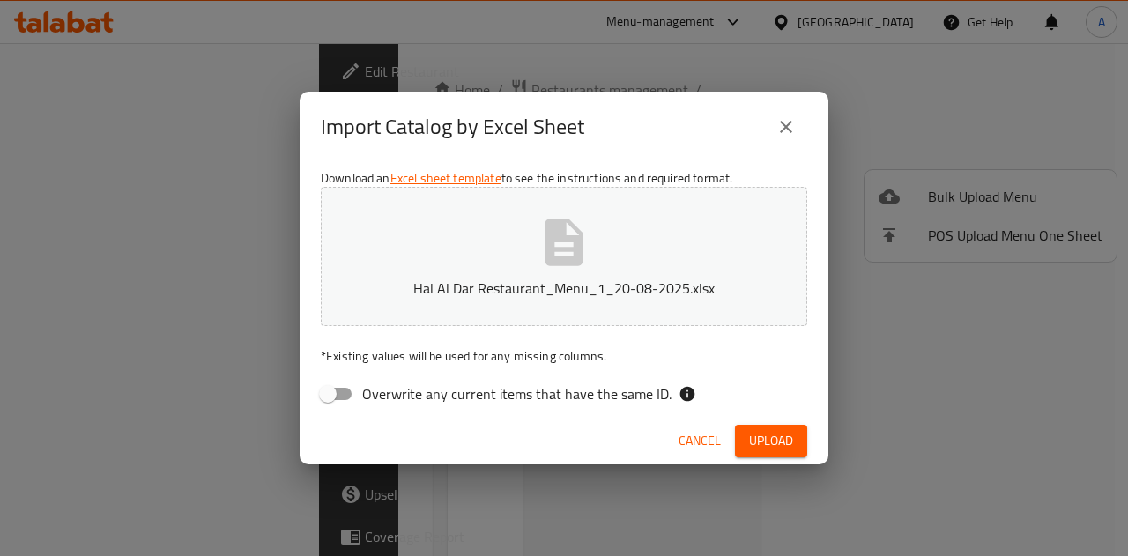
click at [354, 391] on input "Overwrite any current items that have the same ID." at bounding box center [328, 394] width 101 height 34
click at [769, 439] on span "Upload" at bounding box center [771, 441] width 44 height 22
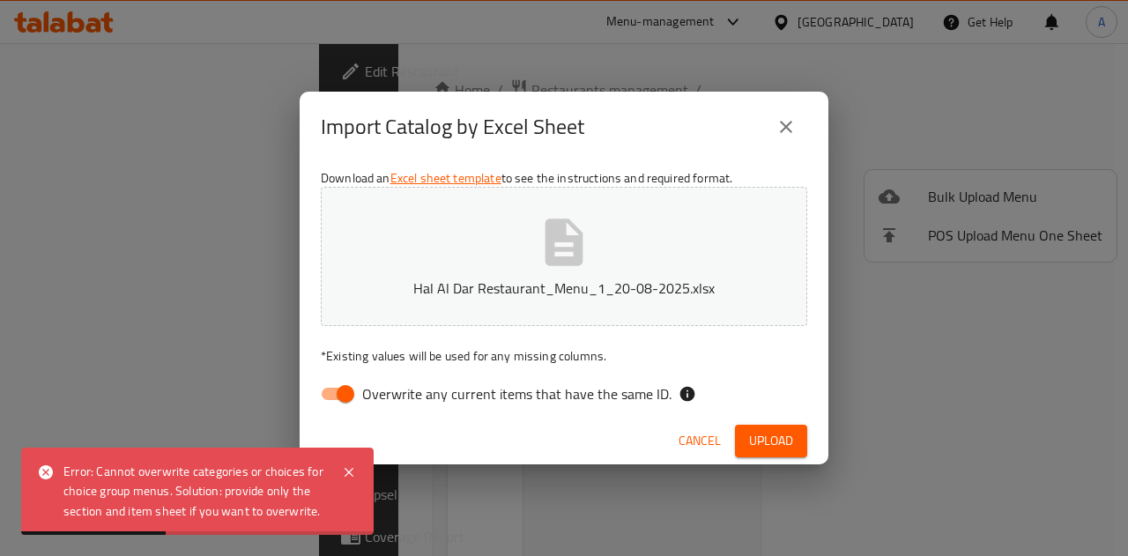
click at [343, 385] on input "Overwrite any current items that have the same ID." at bounding box center [345, 394] width 101 height 34
checkbox input "false"
click at [779, 432] on span "Upload" at bounding box center [771, 441] width 44 height 22
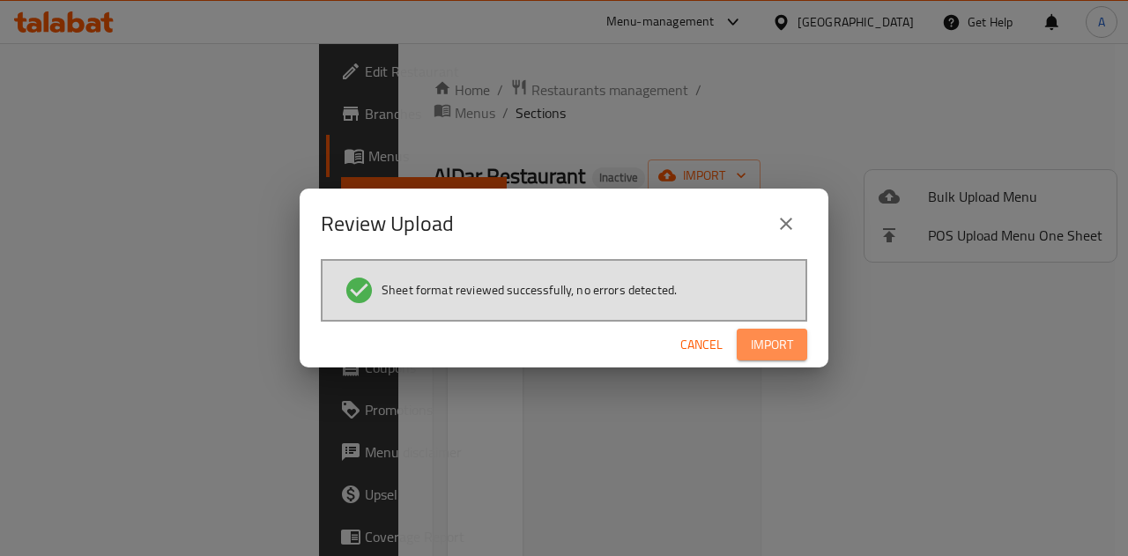
click at [772, 351] on span "Import" at bounding box center [772, 345] width 42 height 22
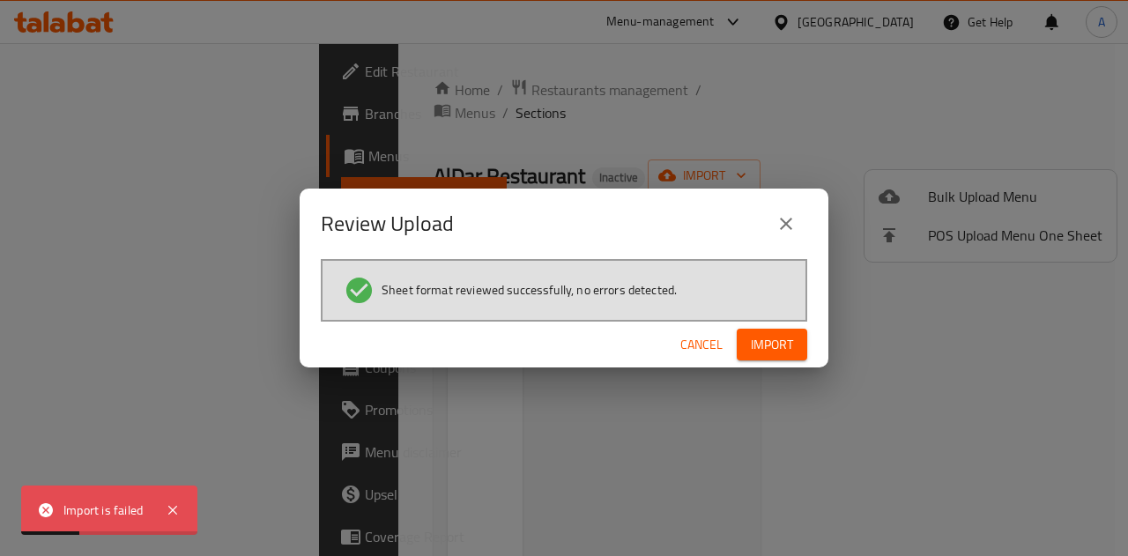
click at [797, 220] on button "close" at bounding box center [786, 224] width 42 height 42
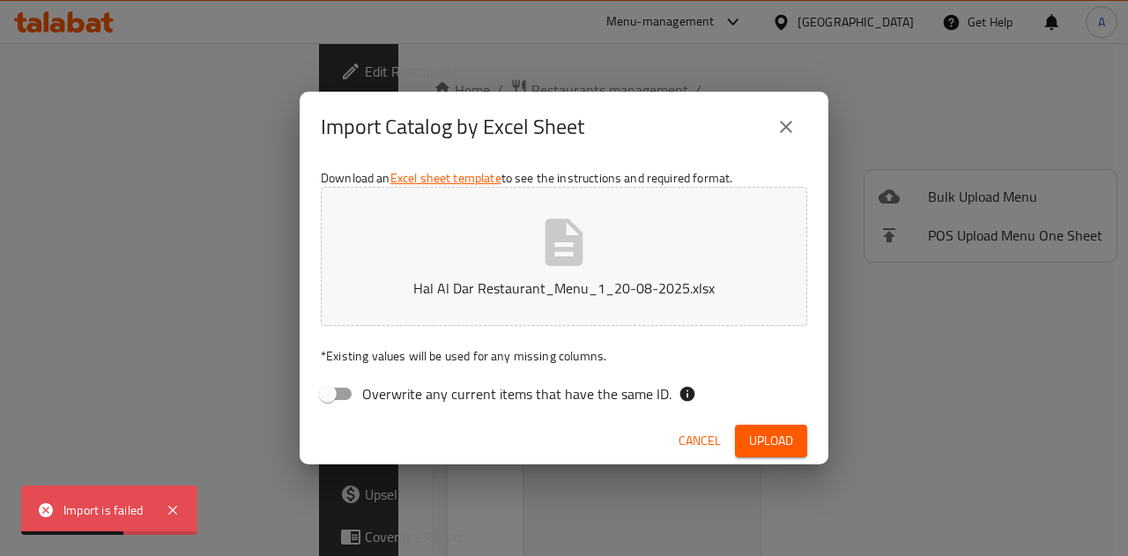
click at [781, 125] on icon "close" at bounding box center [786, 126] width 21 height 21
